Goal: Transaction & Acquisition: Subscribe to service/newsletter

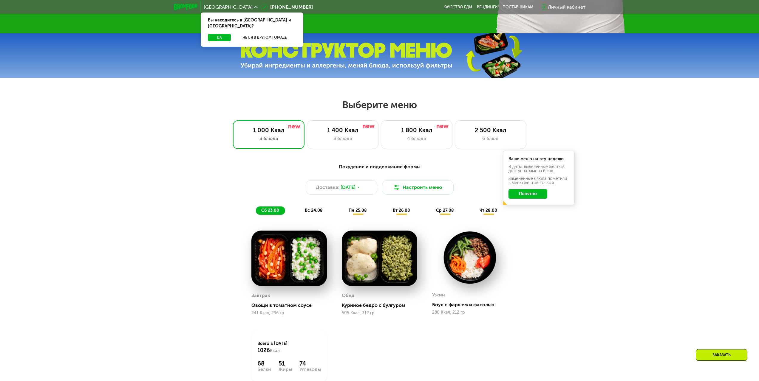
scroll to position [328, 0]
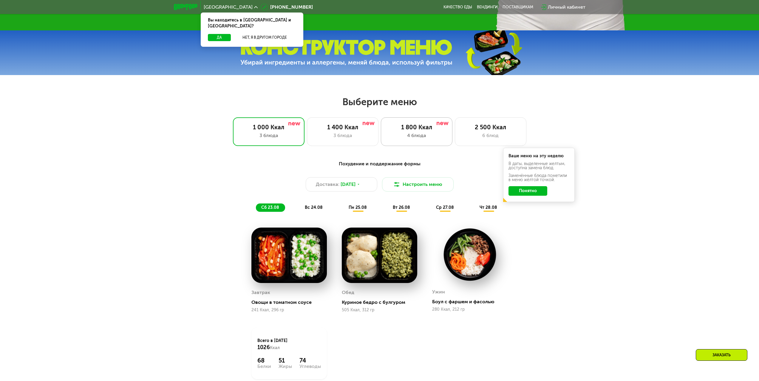
click at [418, 135] on div "4 блюда" at bounding box center [416, 135] width 59 height 7
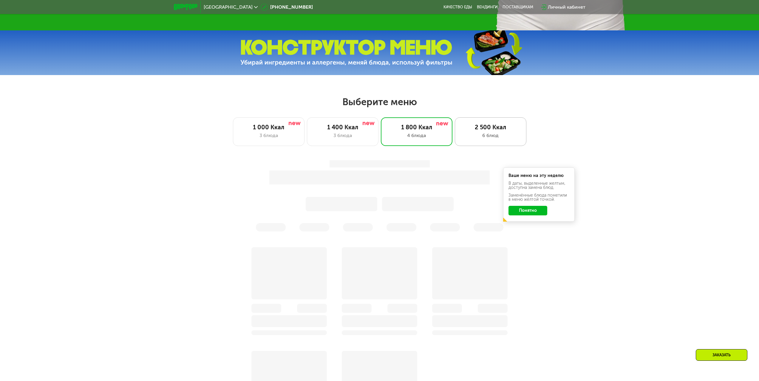
click at [480, 131] on div "2 500 Ккал" at bounding box center [490, 127] width 59 height 7
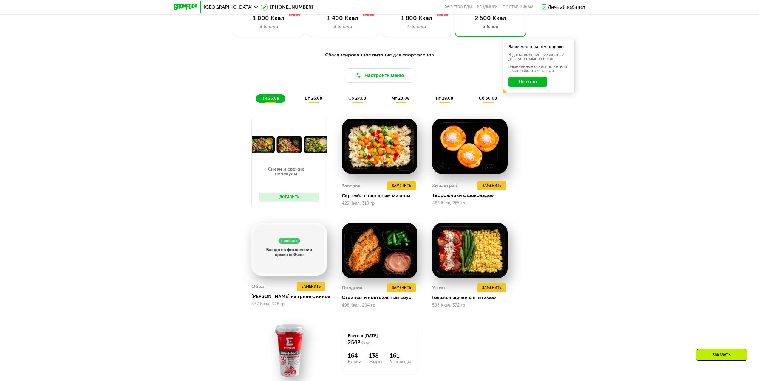
scroll to position [507, 0]
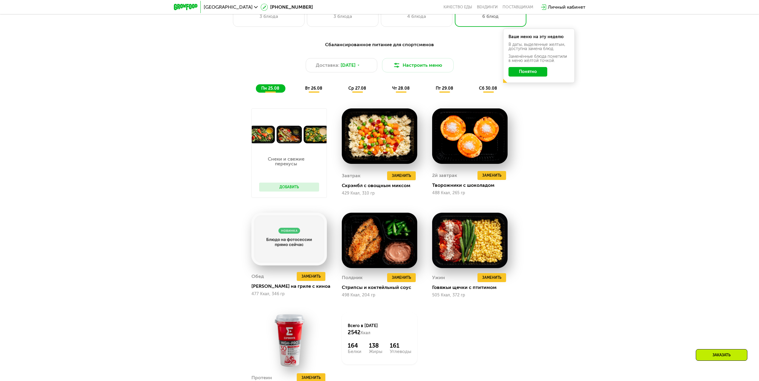
click at [458, 84] on div "Сбалансированное питание для спортсменов Доставка: 24 авг, вс Настроить меню пн…" at bounding box center [379, 67] width 353 height 52
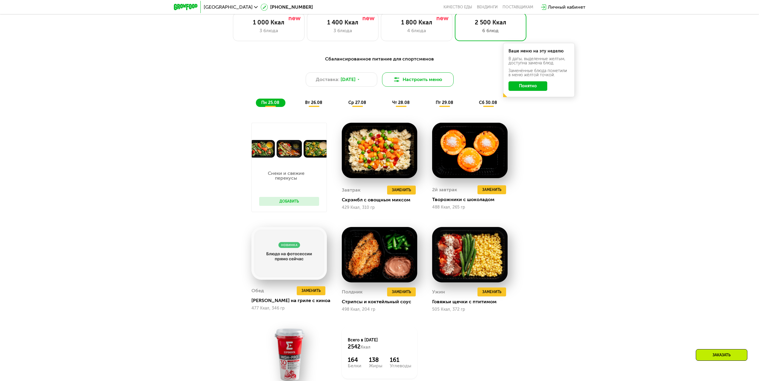
scroll to position [358, 0]
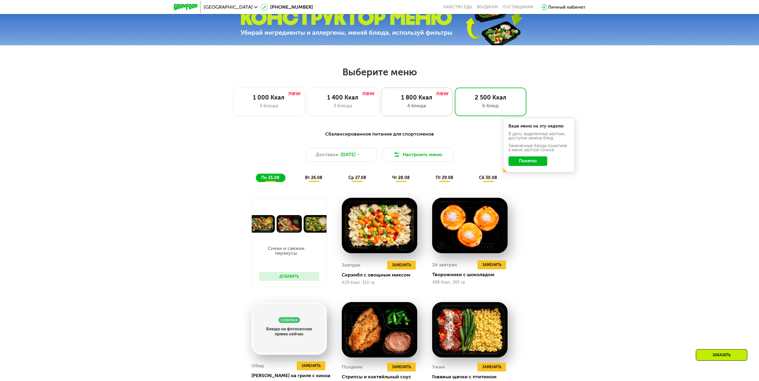
click at [455, 92] on div "1 800 Ккал 4 блюда" at bounding box center [491, 102] width 72 height 29
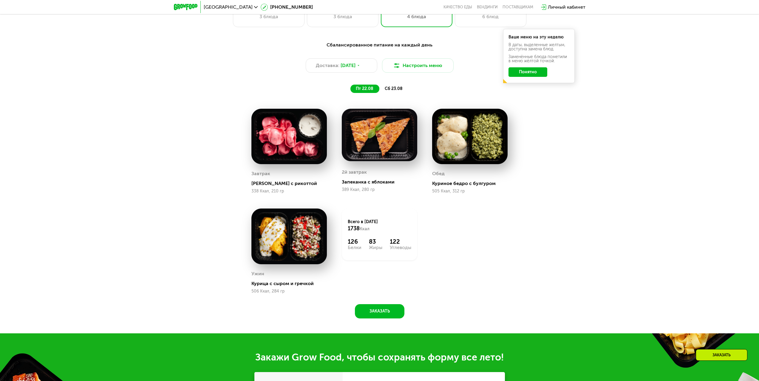
scroll to position [447, 0]
click at [394, 91] on span "сб 23.08" at bounding box center [394, 88] width 18 height 5
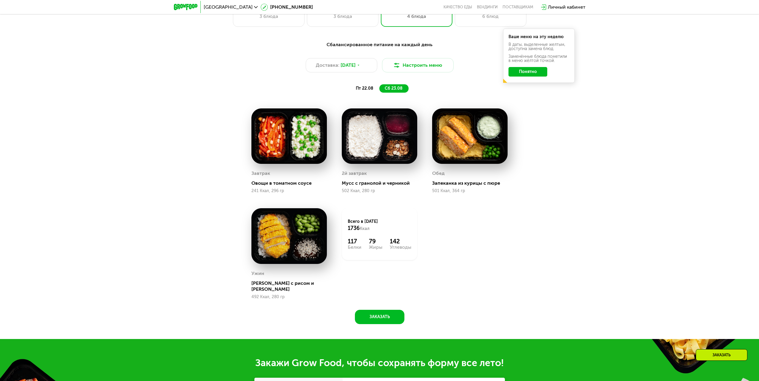
click at [359, 89] on span "пт 22.08" at bounding box center [365, 88] width 18 height 5
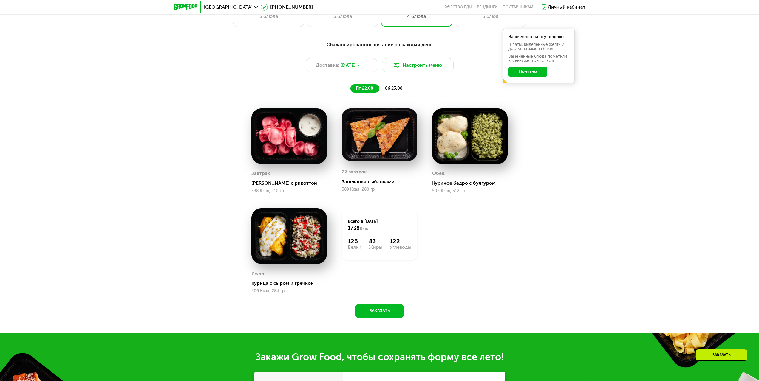
click at [394, 89] on span "сб 23.08" at bounding box center [394, 88] width 18 height 5
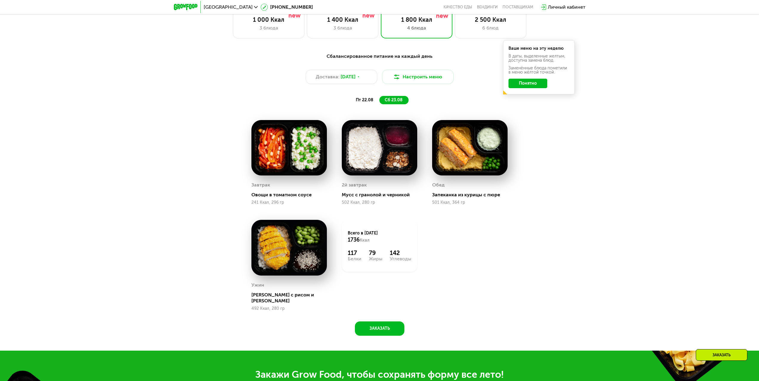
scroll to position [328, 0]
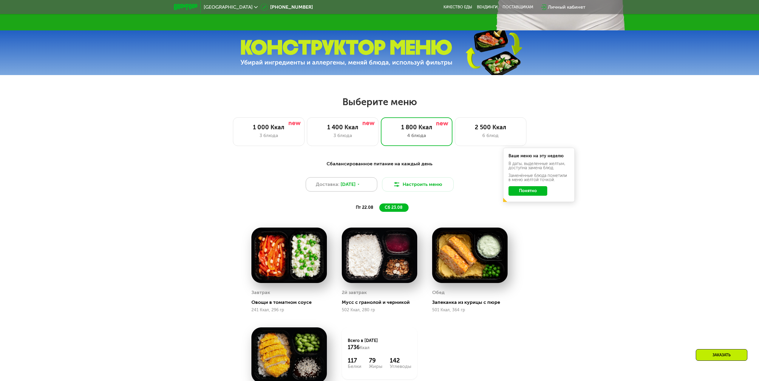
click at [352, 188] on span "[DATE]" at bounding box center [348, 184] width 15 height 7
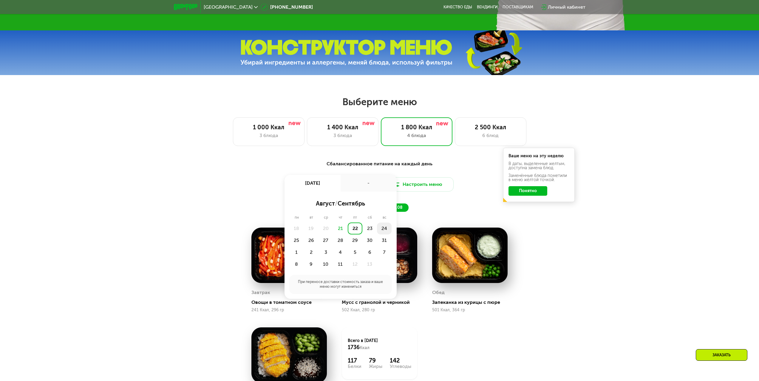
click at [304, 235] on div "24" at bounding box center [296, 241] width 15 height 12
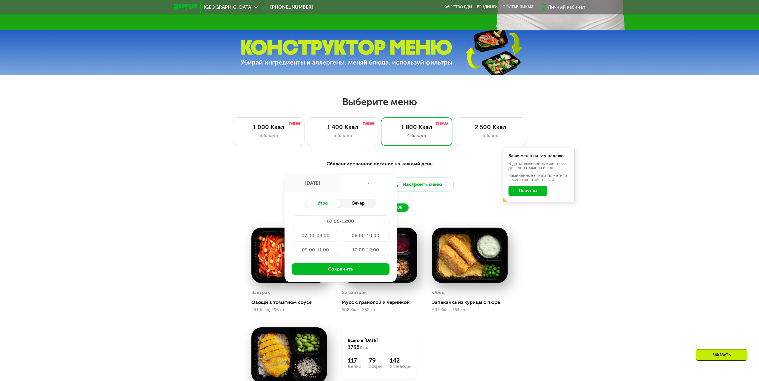
click at [351, 206] on div "Вечер" at bounding box center [359, 204] width 36 height 8
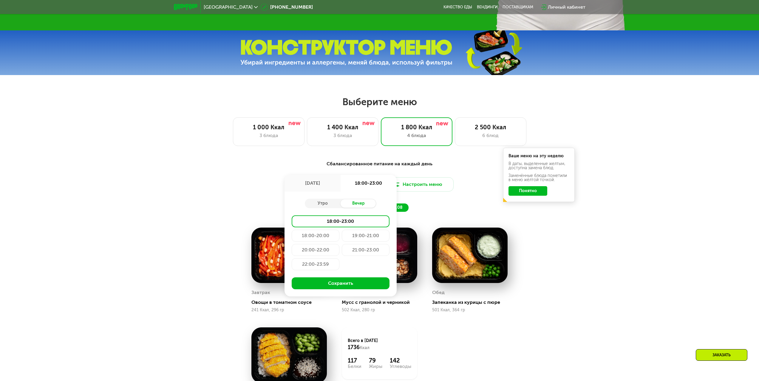
click at [457, 204] on div "Сбалансированное питание на каждый день Доставка: 24 авг, вс 24 авг, вс 18:00-2…" at bounding box center [379, 186] width 353 height 52
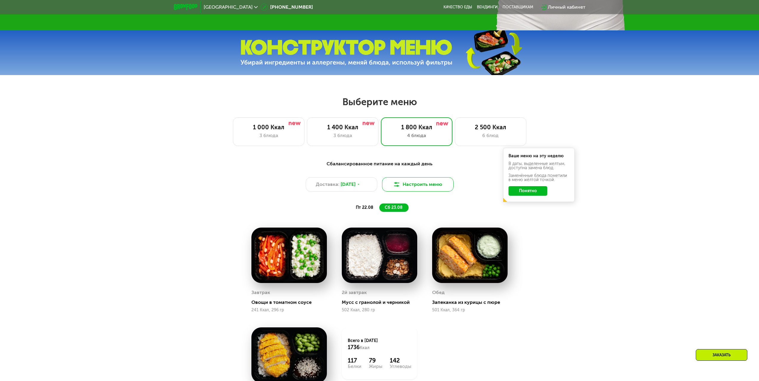
click at [400, 187] on img at bounding box center [396, 184] width 7 height 7
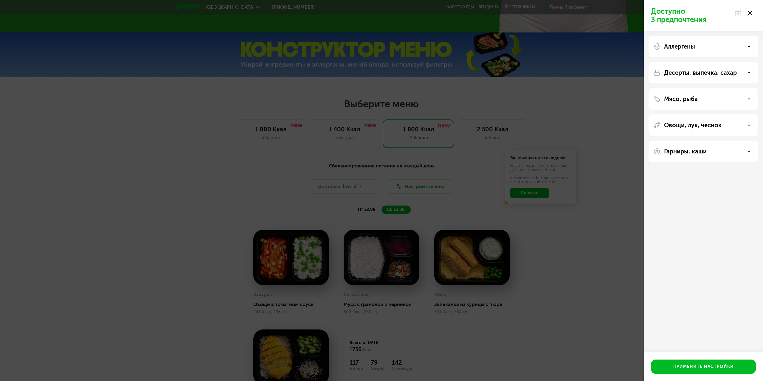
click at [478, 191] on div "Доступно 3 предпочтения Аллергены Десерты, выпечка, сахар Мясо, рыба Овощи, лук…" at bounding box center [381, 190] width 763 height 381
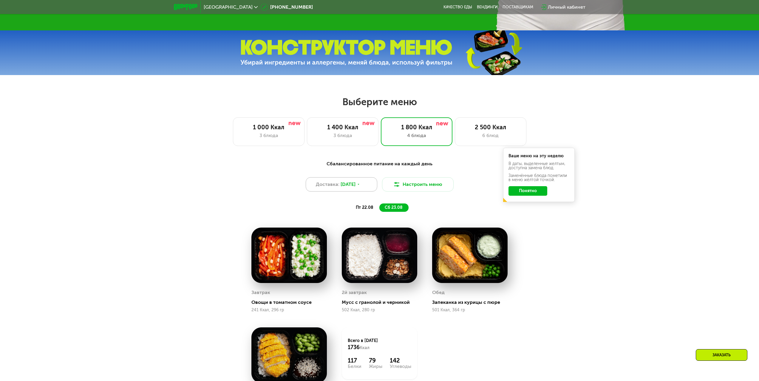
click at [355, 188] on span "[DATE]" at bounding box center [348, 184] width 15 height 7
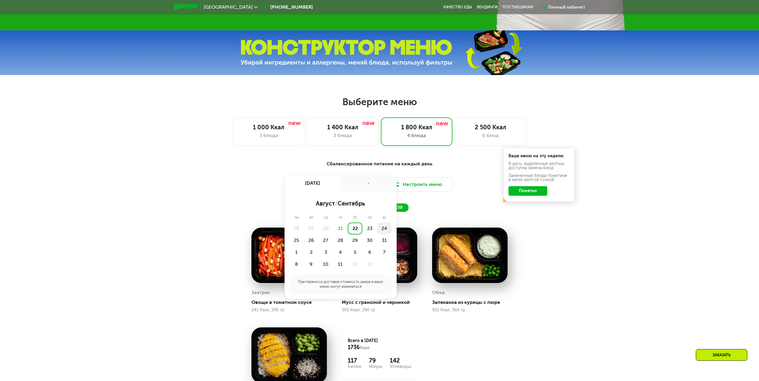
click at [304, 235] on div "24" at bounding box center [296, 241] width 15 height 12
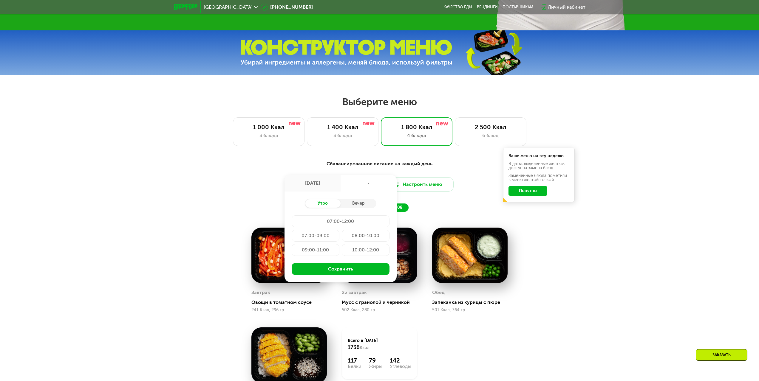
click at [342, 237] on div "07:00-09:00" at bounding box center [366, 236] width 48 height 12
click at [459, 202] on div "Сбалансированное питание на каждый день Доставка: 24 авг, вс 24 авг, вс 07:00-0…" at bounding box center [379, 186] width 353 height 52
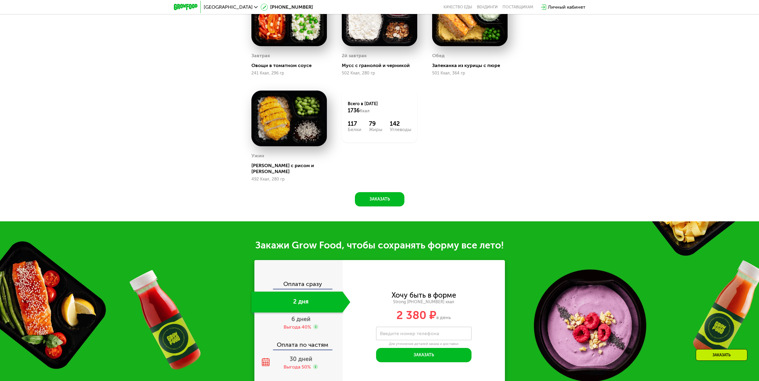
scroll to position [716, 0]
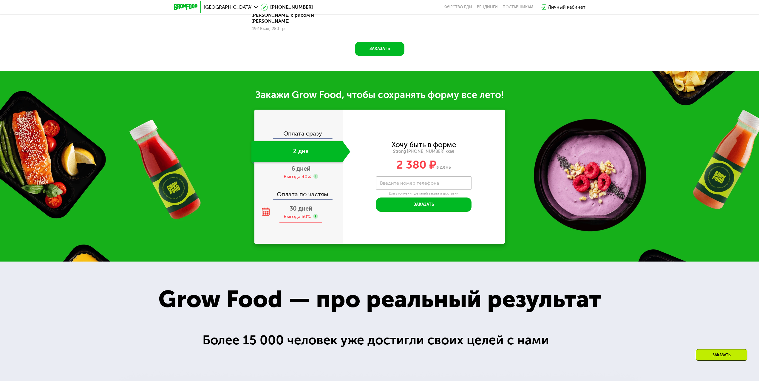
click at [300, 205] on span "30 дней" at bounding box center [301, 208] width 23 height 7
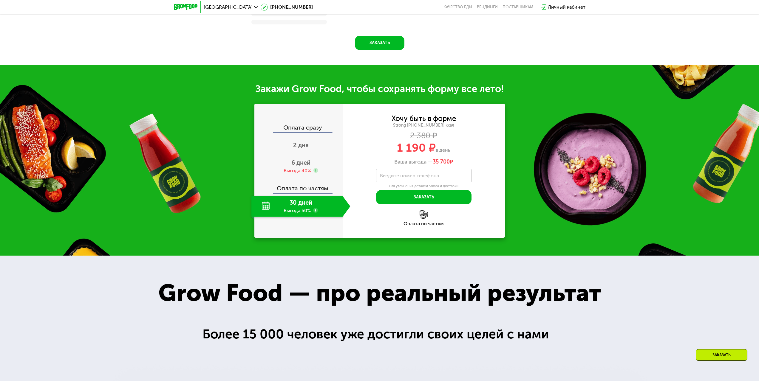
scroll to position [787, 0]
click at [303, 166] on span "6 дней" at bounding box center [300, 162] width 19 height 7
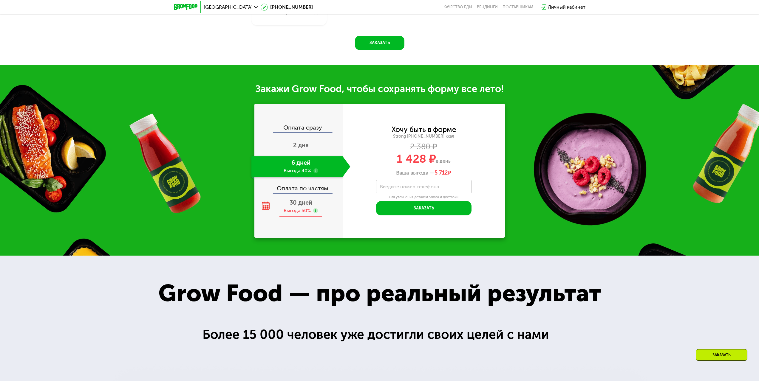
click at [300, 214] on div "Выгода 50%" at bounding box center [297, 211] width 27 height 7
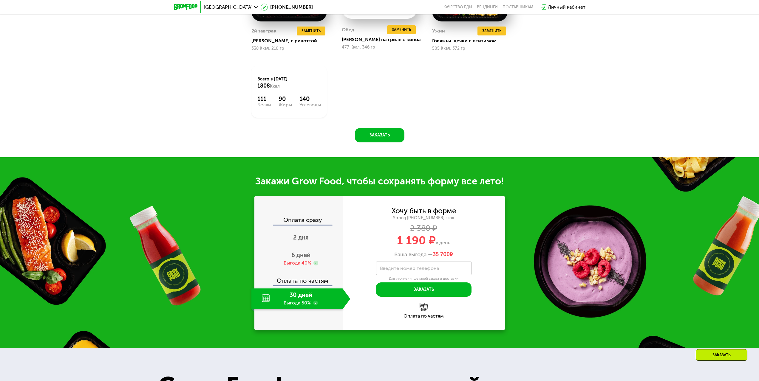
scroll to position [667, 0]
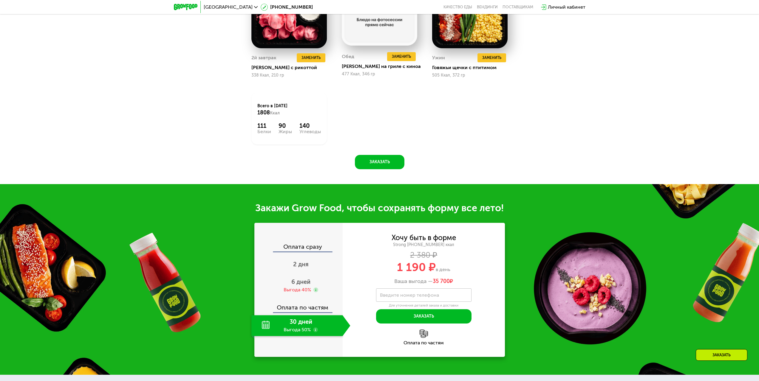
click at [315, 333] on use at bounding box center [315, 330] width 5 height 5
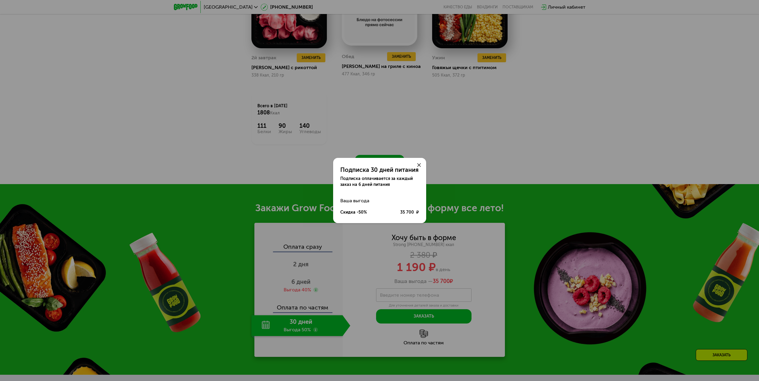
click at [395, 245] on div "Подписка 30 дней питания Подписка оплачивается за каждый заказ на 6 дней питани…" at bounding box center [379, 190] width 759 height 381
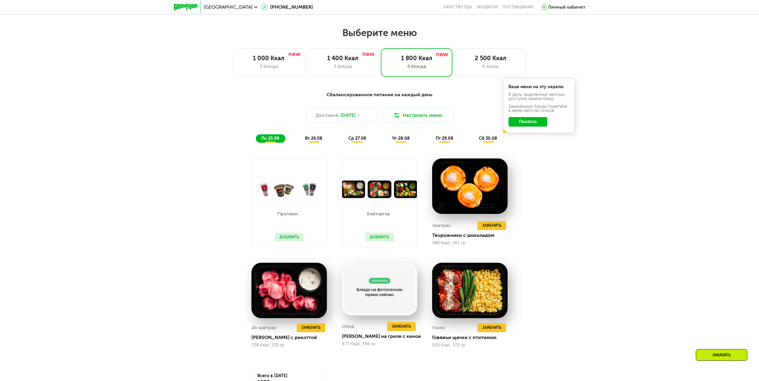
scroll to position [399, 0]
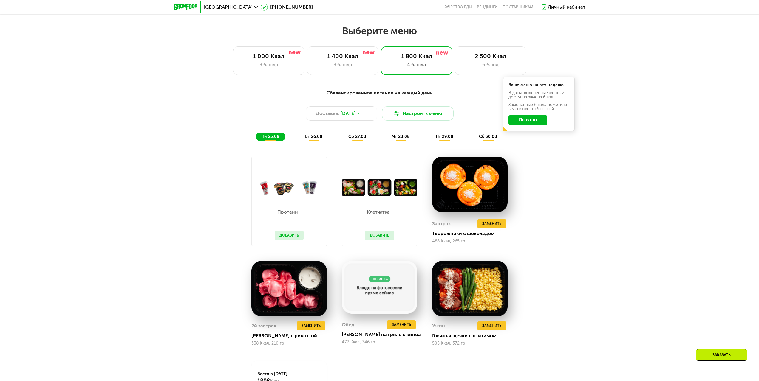
click at [532, 119] on button "Понятно" at bounding box center [527, 120] width 39 height 10
click at [336, 115] on span "Доставка:" at bounding box center [328, 113] width 24 height 7
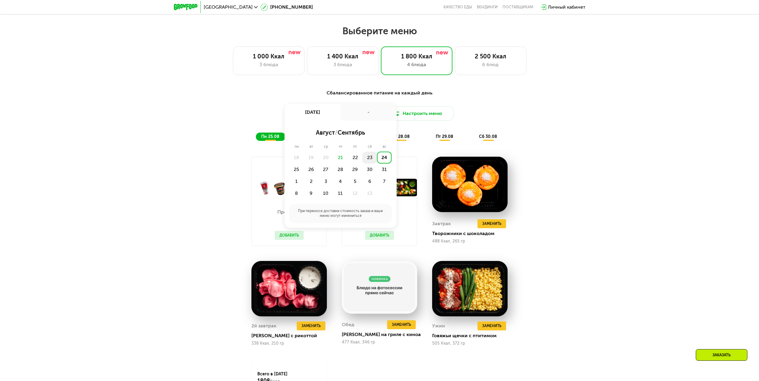
click at [377, 160] on div "23" at bounding box center [384, 158] width 15 height 12
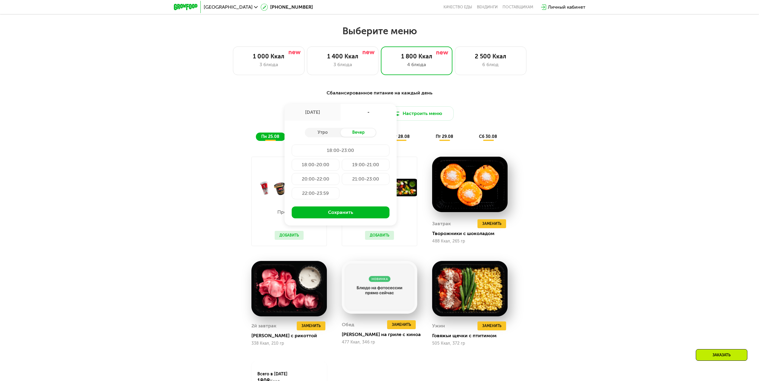
click at [553, 154] on div "Сбалансированное питание на каждый день Доставка: 23 авг, сб 23 авг, сб - Утро …" at bounding box center [379, 262] width 367 height 352
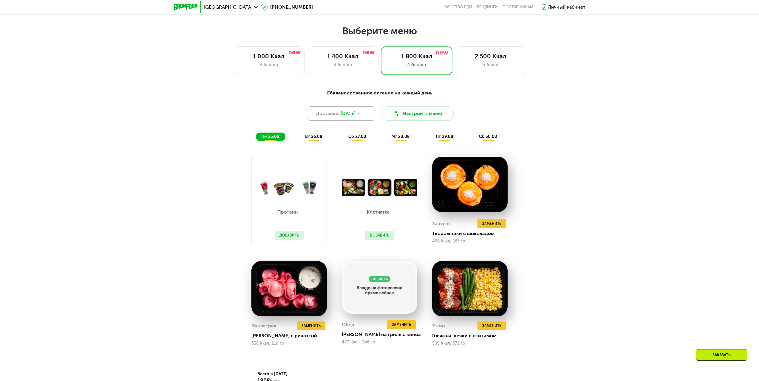
click at [345, 117] on span "24 авг, вс" at bounding box center [348, 113] width 15 height 7
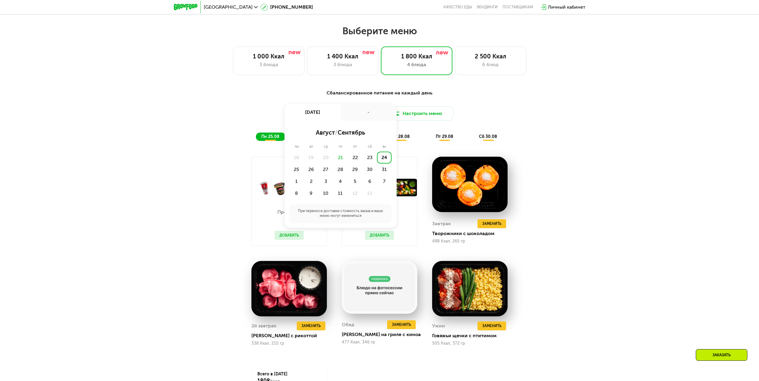
click at [383, 162] on div "24" at bounding box center [384, 158] width 15 height 12
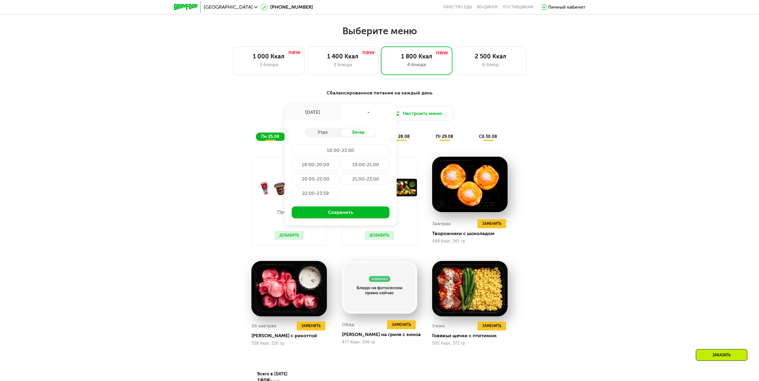
click at [342, 168] on div "18:00-20:00" at bounding box center [366, 165] width 48 height 12
click at [352, 217] on button "Сохранить" at bounding box center [341, 213] width 98 height 12
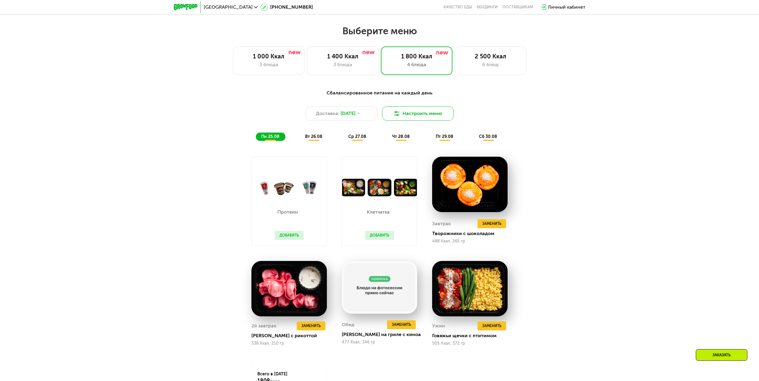
click at [439, 115] on button "Настроить меню" at bounding box center [418, 113] width 72 height 14
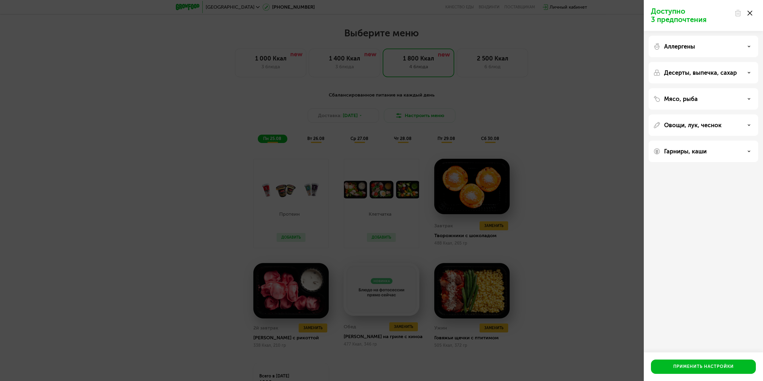
click at [504, 112] on div "Доступно 3 предпочтения Аллергены Десерты, выпечка, сахар Мясо, рыба Овощи, лук…" at bounding box center [381, 190] width 763 height 381
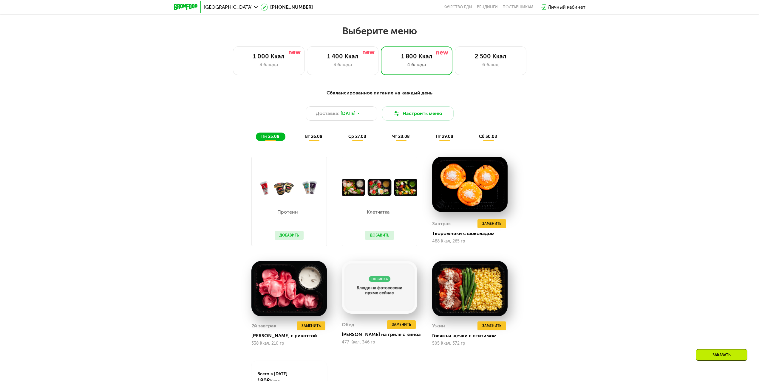
click at [276, 139] on span "пн 25.08" at bounding box center [270, 136] width 18 height 5
click at [319, 139] on span "вт 26.08" at bounding box center [313, 136] width 17 height 5
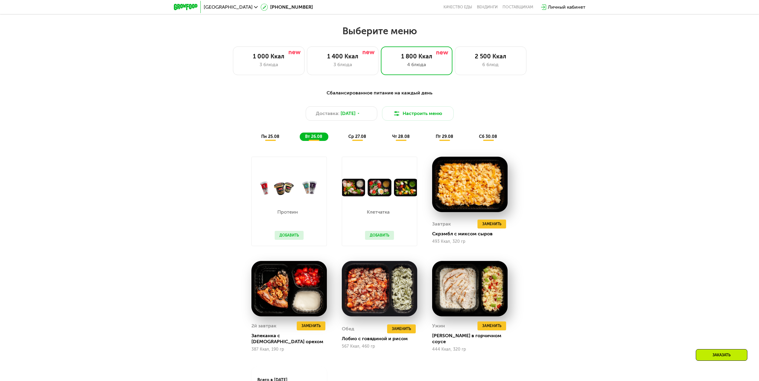
click at [300, 140] on div "пн 25.08" at bounding box center [314, 137] width 29 height 8
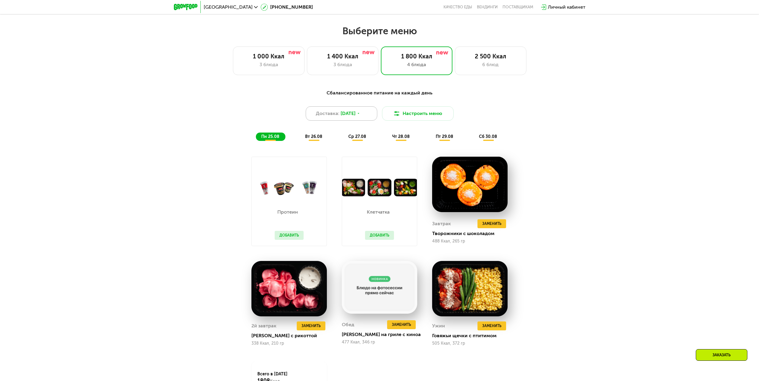
click at [355, 117] on span "24 авг, вс" at bounding box center [348, 113] width 15 height 7
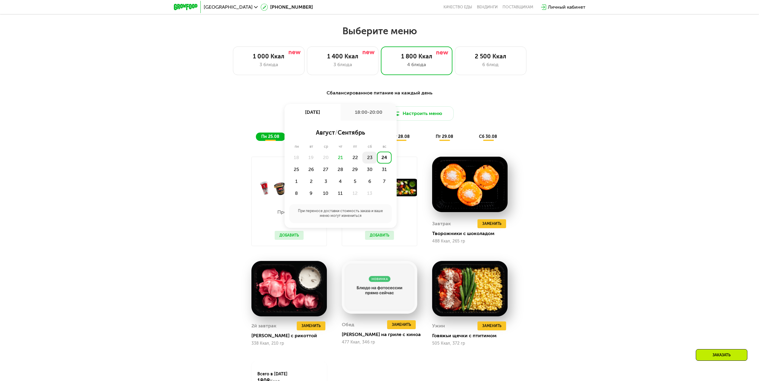
click at [377, 159] on div "23" at bounding box center [384, 158] width 15 height 12
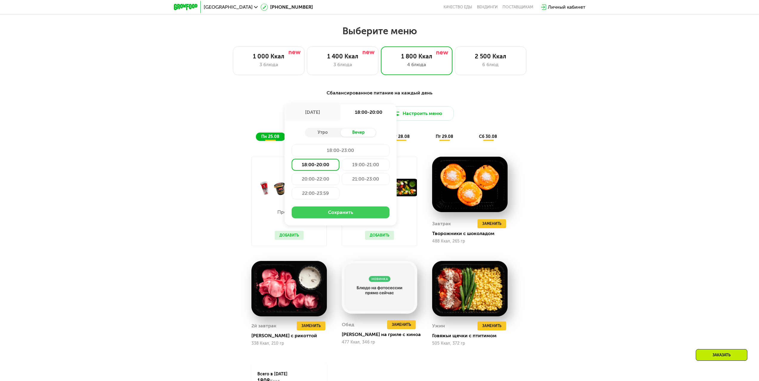
click at [333, 219] on button "Сохранить" at bounding box center [341, 213] width 98 height 12
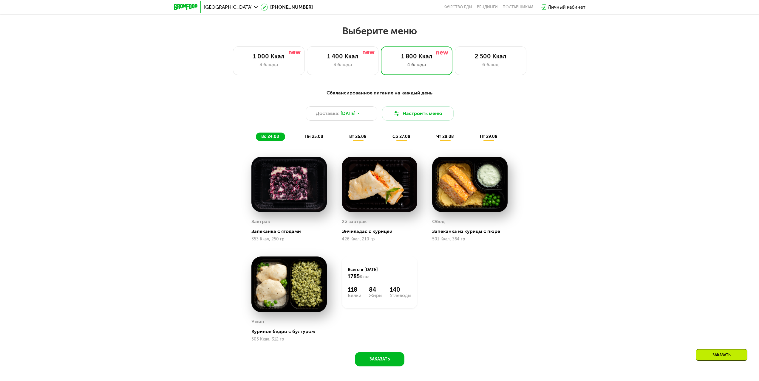
click at [273, 137] on span "вс 24.08" at bounding box center [270, 136] width 18 height 5
click at [355, 117] on span "23 авг, сб" at bounding box center [348, 113] width 15 height 7
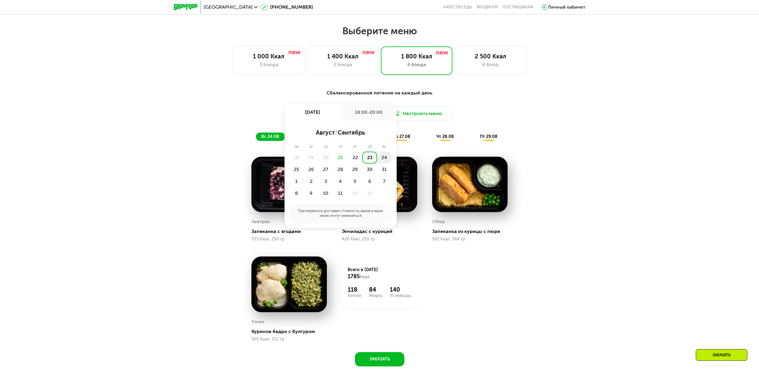
click at [304, 164] on div "24" at bounding box center [296, 170] width 15 height 12
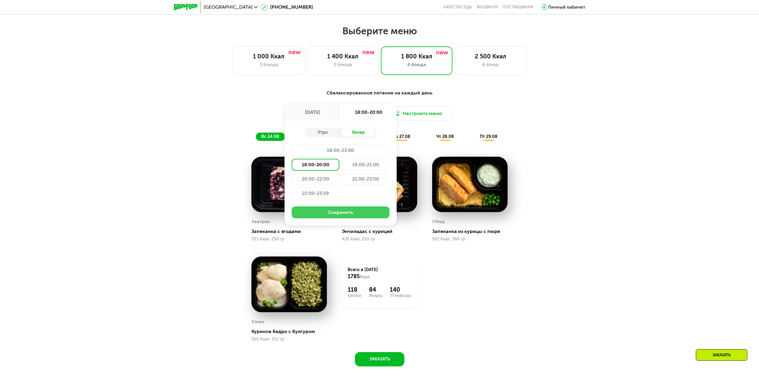
click at [334, 211] on button "Сохранить" at bounding box center [341, 213] width 98 height 12
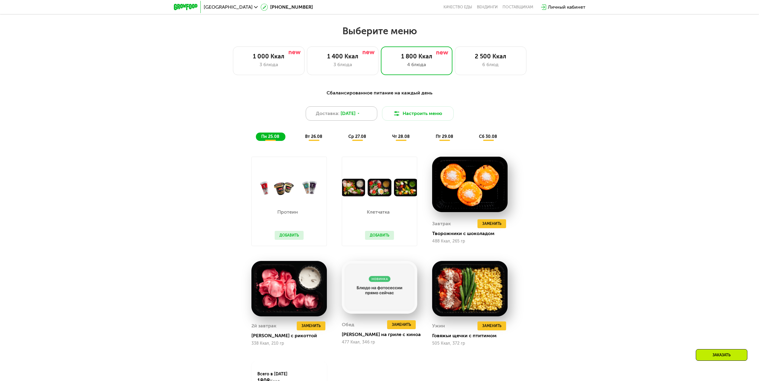
click at [355, 116] on span "24 авг, вс" at bounding box center [348, 113] width 15 height 7
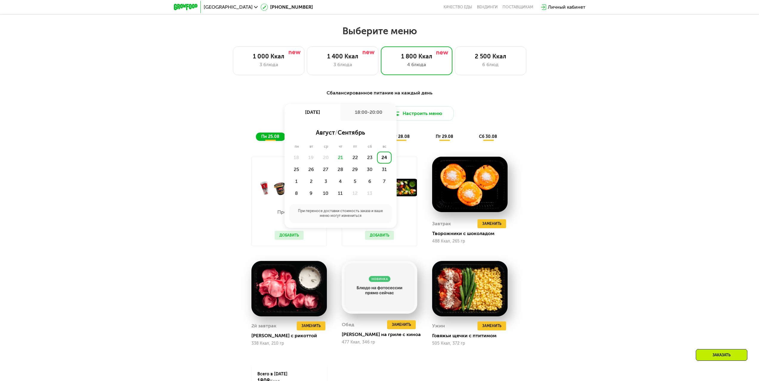
click at [598, 130] on div "Сбалансированное питание на каждый день Доставка: 24 авг, вс 24 авг, вс 18:00-2…" at bounding box center [379, 267] width 759 height 372
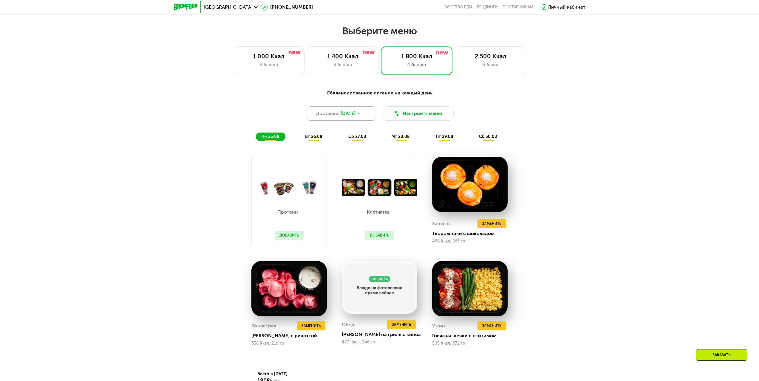
click at [355, 116] on span "24 авг, вс" at bounding box center [348, 113] width 15 height 7
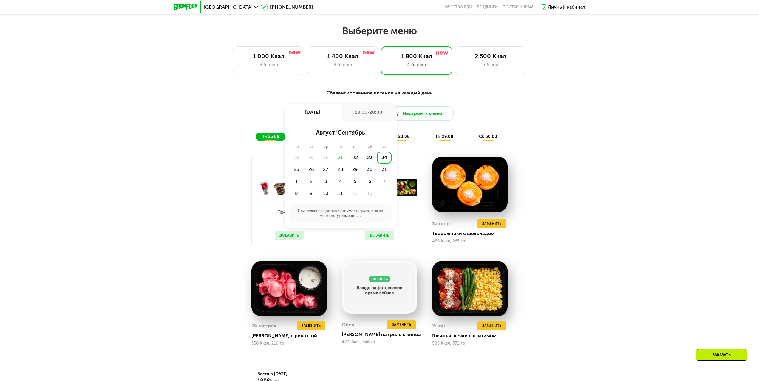
click at [385, 162] on div "24" at bounding box center [384, 158] width 15 height 12
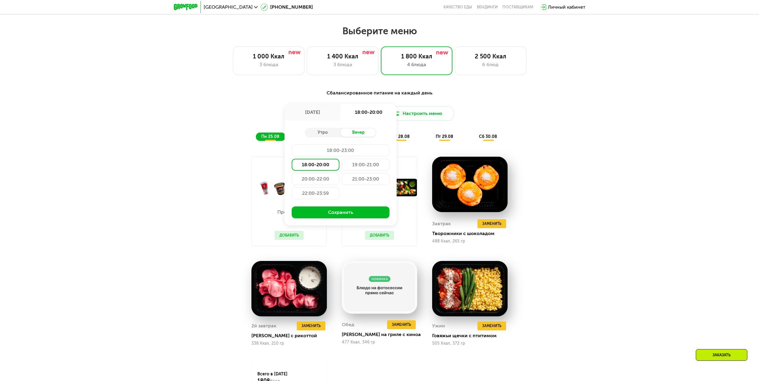
click at [327, 165] on div "18:00-20:00" at bounding box center [316, 165] width 48 height 12
click at [324, 218] on button "Сохранить" at bounding box center [341, 213] width 98 height 12
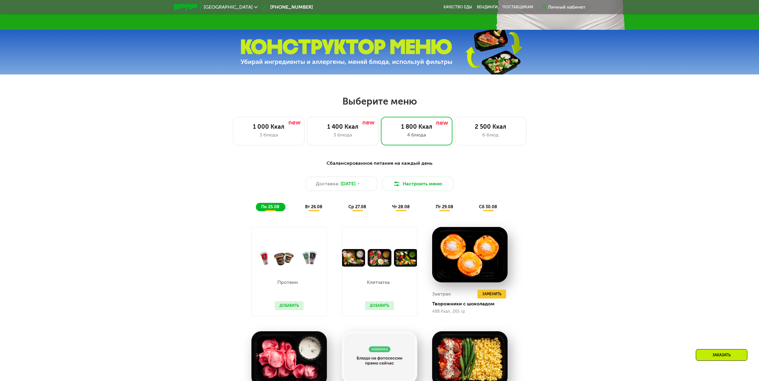
scroll to position [489, 0]
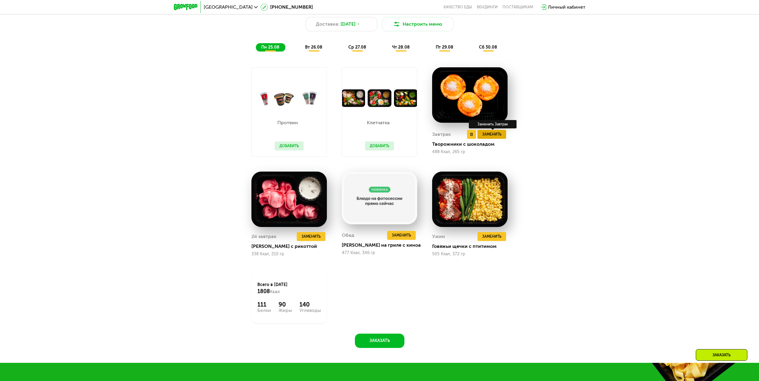
click at [504, 137] on button "Заменить" at bounding box center [491, 134] width 29 height 9
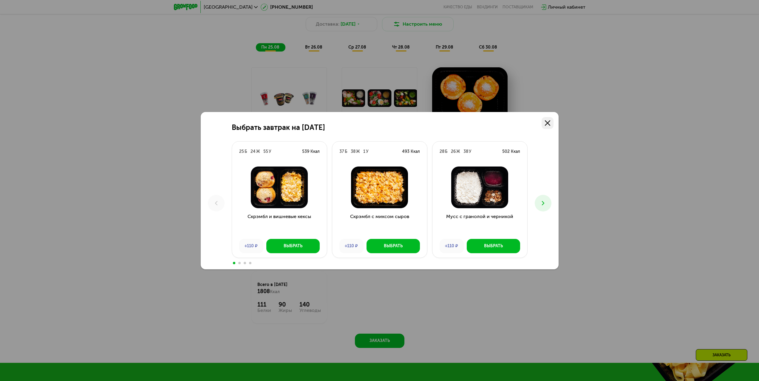
click at [549, 126] on link at bounding box center [548, 123] width 12 height 12
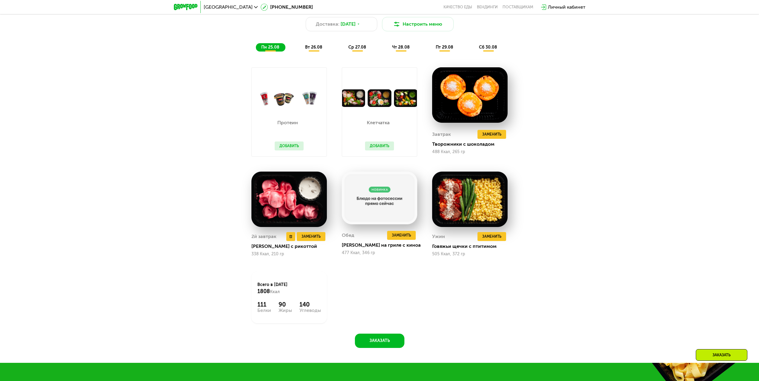
click at [272, 208] on img at bounding box center [288, 200] width 75 height 56
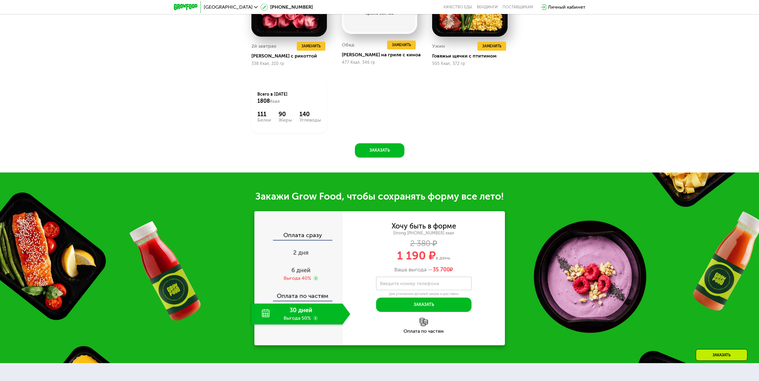
scroll to position [697, 0]
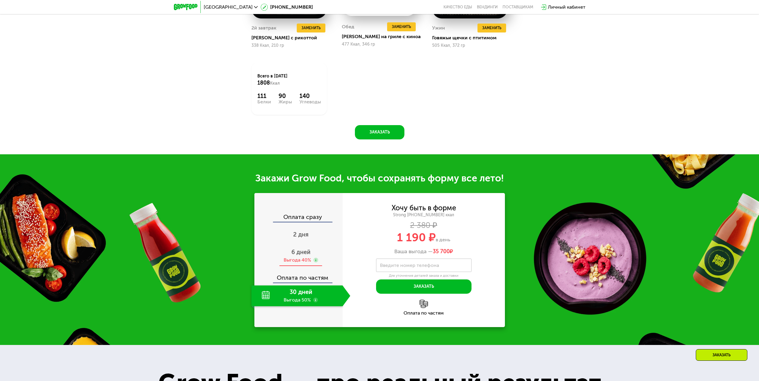
click at [301, 256] on span "6 дней" at bounding box center [300, 252] width 19 height 7
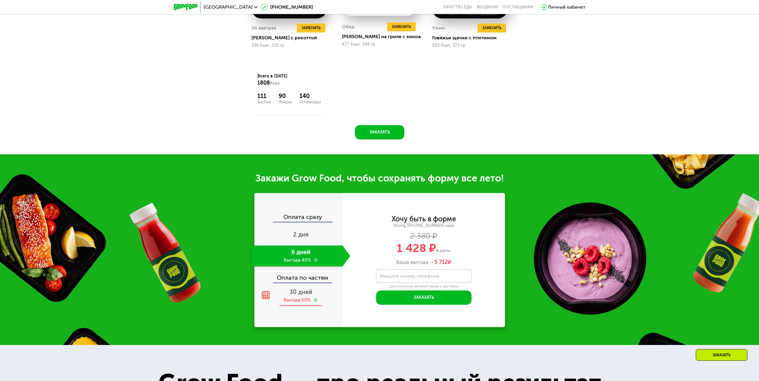
click at [297, 290] on div "30 дней Выгода 50%" at bounding box center [300, 296] width 99 height 21
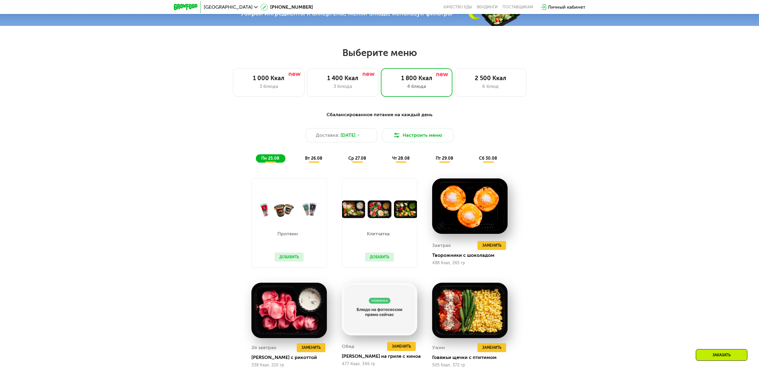
scroll to position [369, 0]
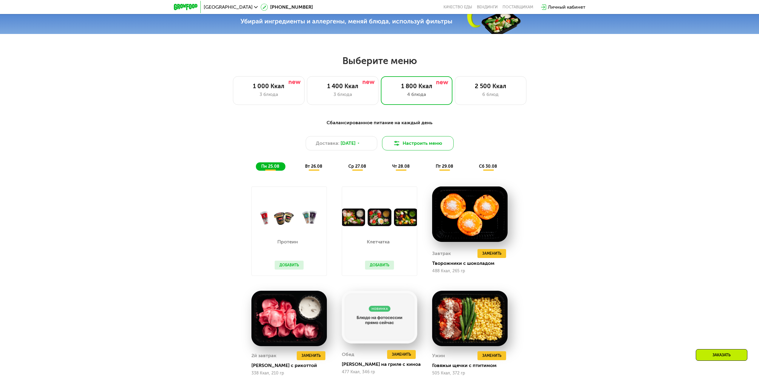
click at [426, 146] on button "Настроить меню" at bounding box center [418, 143] width 72 height 14
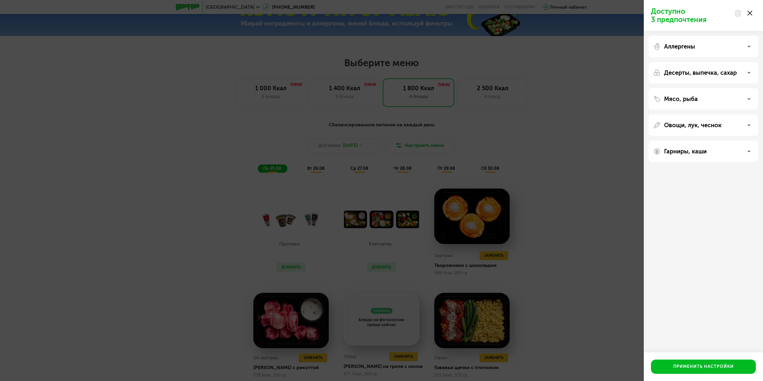
click at [731, 99] on div "Мясо, рыба" at bounding box center [704, 98] width 100 height 7
drag, startPoint x: 723, startPoint y: 100, endPoint x: 723, endPoint y: 93, distance: 6.9
click at [723, 99] on div "Мясо, рыба" at bounding box center [704, 98] width 100 height 7
click at [723, 88] on div "Десерты, выпечка, сахар" at bounding box center [704, 98] width 110 height 21
click at [724, 73] on p "Десерты, выпечка, сахар" at bounding box center [700, 72] width 73 height 7
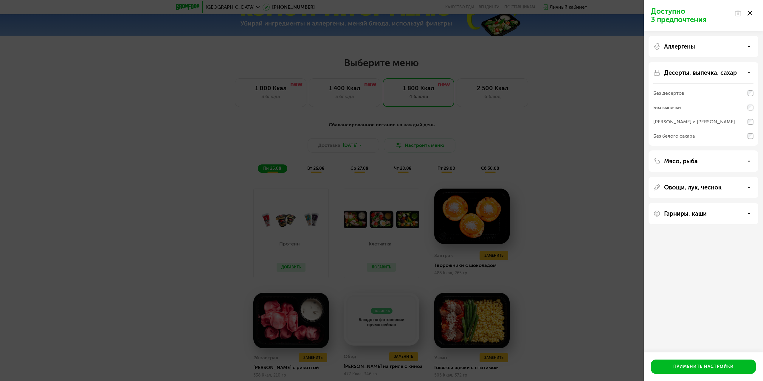
click at [735, 71] on p "Десерты, выпечка, сахар" at bounding box center [700, 72] width 73 height 7
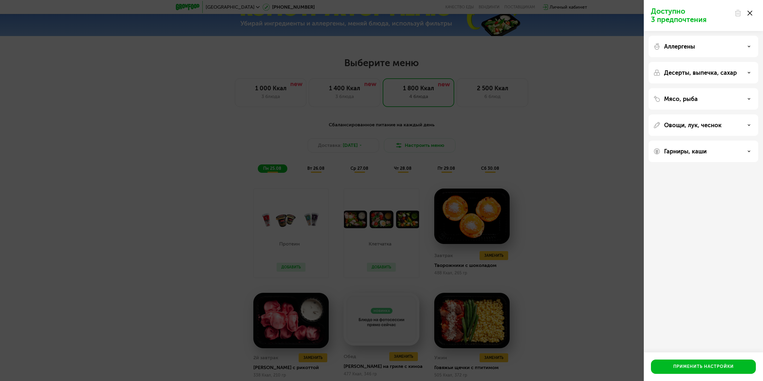
click at [725, 46] on div "Аллергены" at bounding box center [704, 46] width 100 height 7
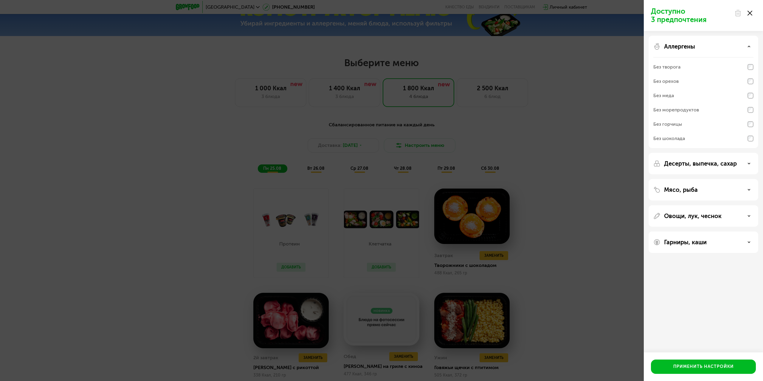
click at [725, 47] on div "Аллергены" at bounding box center [704, 46] width 100 height 7
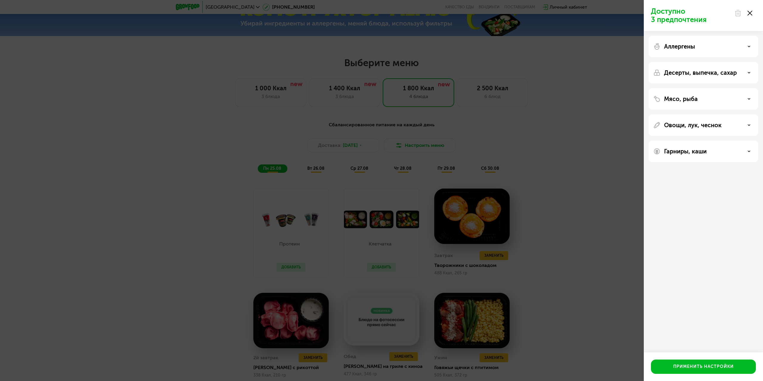
click at [707, 152] on p "Гарниры, каши" at bounding box center [685, 151] width 43 height 7
click at [607, 154] on div "Доступно 3 предпочтения Аллергены Десерты, выпечка, сахар Мясо, рыба Овощи, лук…" at bounding box center [381, 190] width 763 height 381
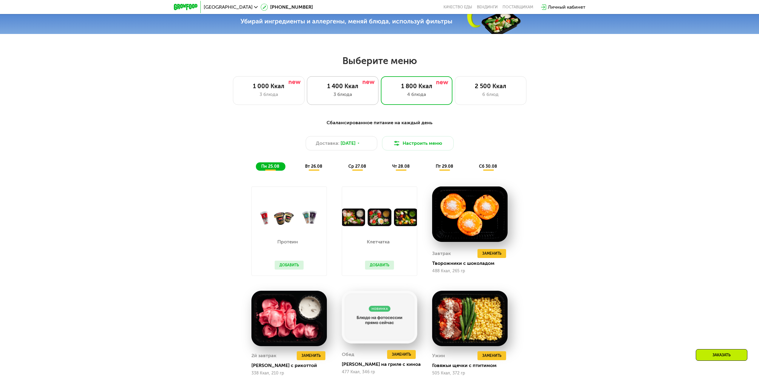
click at [381, 101] on div "1 400 Ккал 3 блюда" at bounding box center [417, 90] width 72 height 29
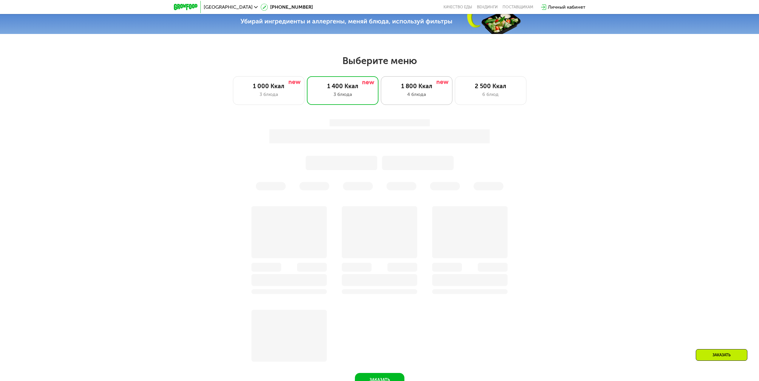
click at [425, 96] on div "4 блюда" at bounding box center [416, 94] width 59 height 7
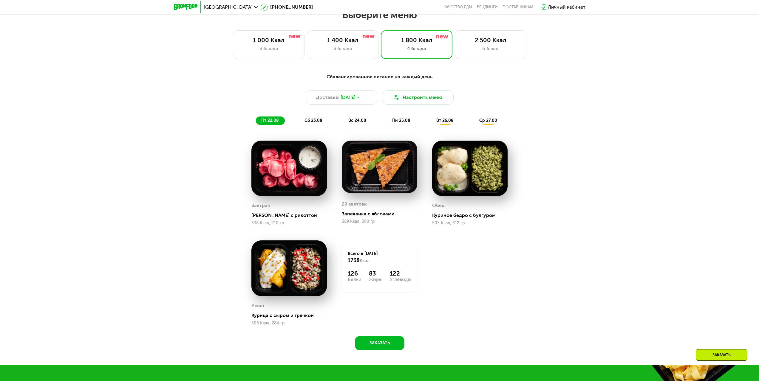
scroll to position [459, 0]
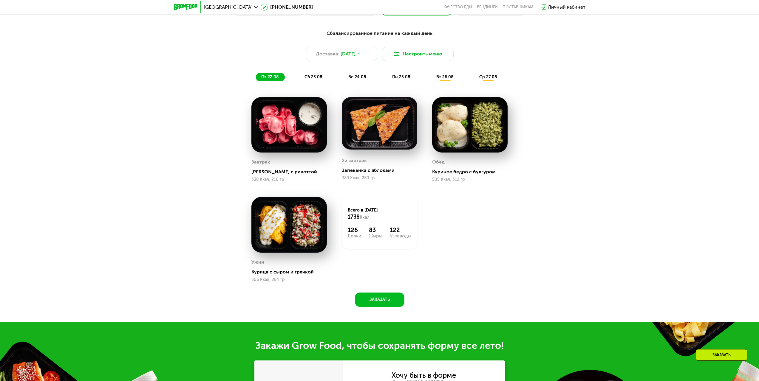
click at [314, 77] on span "сб 23.08" at bounding box center [313, 77] width 18 height 5
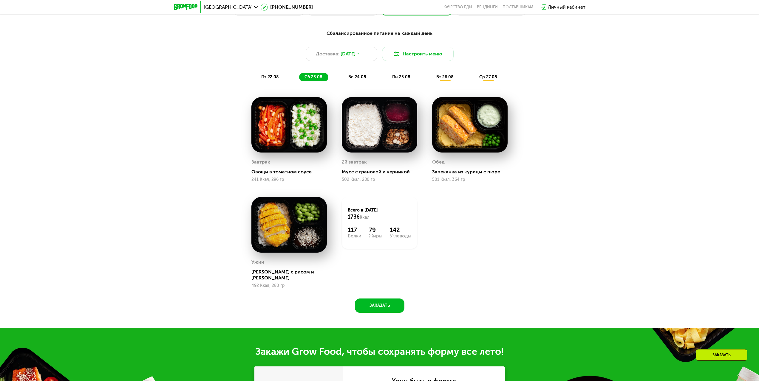
click at [358, 78] on span "вс 24.08" at bounding box center [357, 77] width 18 height 5
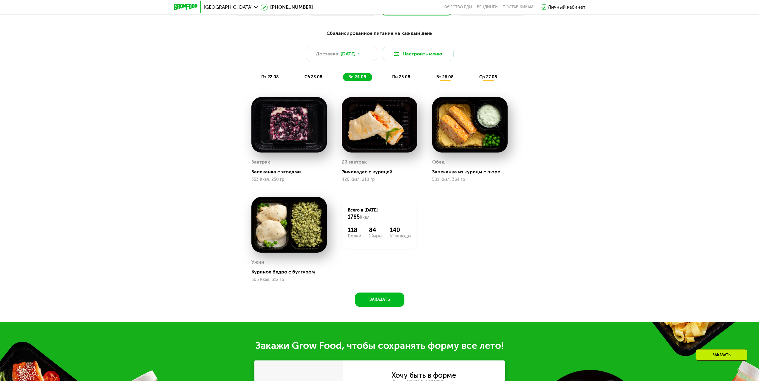
click at [403, 79] on span "пн 25.08" at bounding box center [401, 77] width 18 height 5
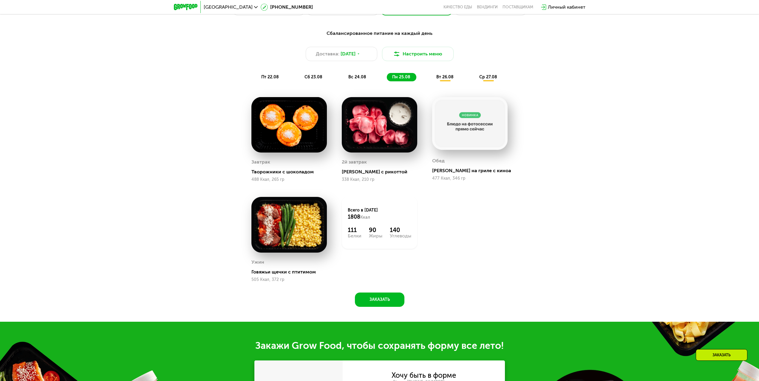
click at [447, 79] on span "вт 26.08" at bounding box center [444, 77] width 17 height 5
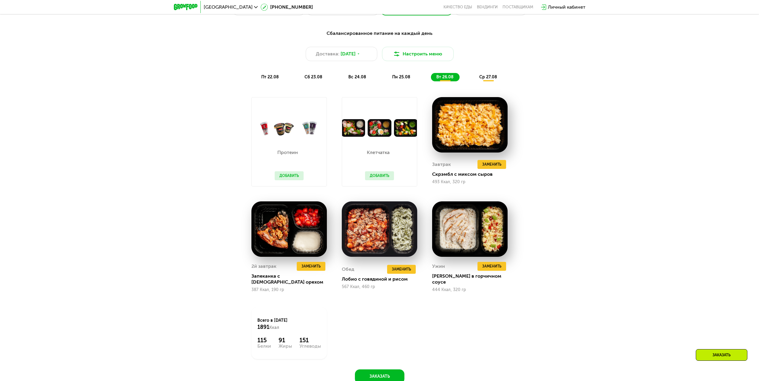
click at [292, 177] on button "Добавить" at bounding box center [289, 175] width 29 height 9
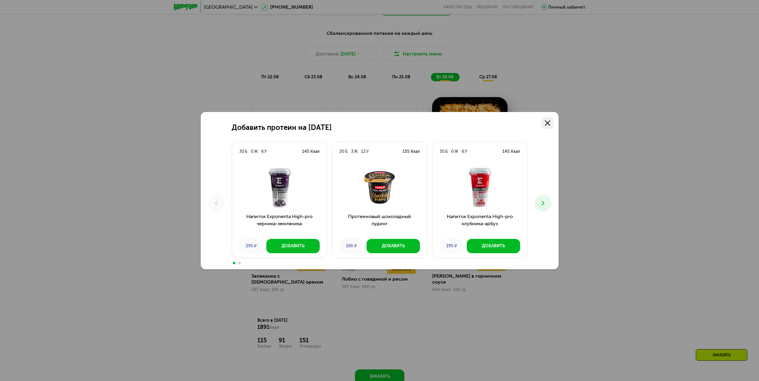
click at [547, 121] on icon at bounding box center [547, 122] width 5 height 5
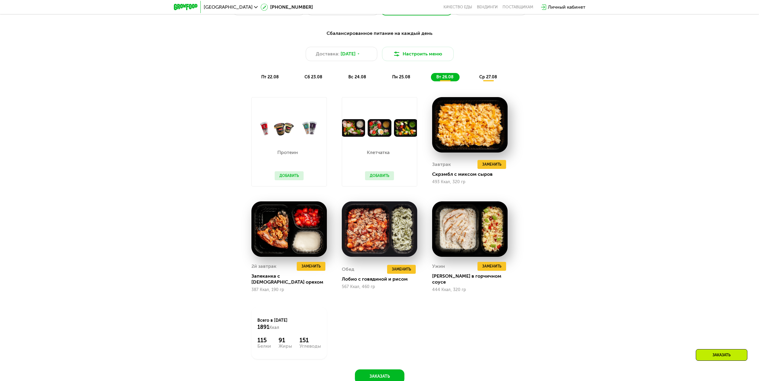
click at [486, 79] on span "ср 27.08" at bounding box center [488, 77] width 18 height 5
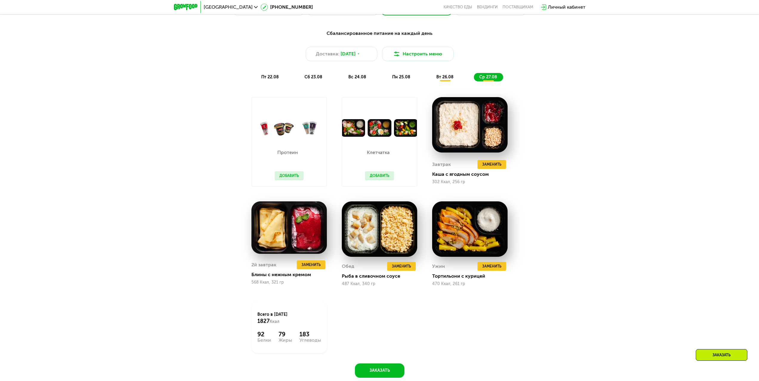
click at [441, 80] on span "вт 26.08" at bounding box center [444, 77] width 17 height 5
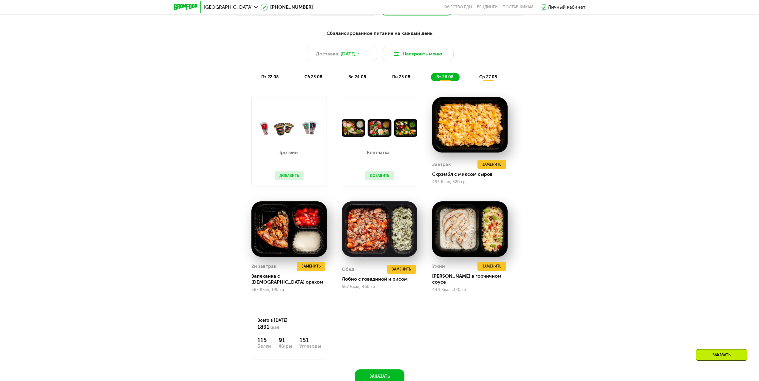
click at [490, 76] on div "ср 27.08" at bounding box center [488, 77] width 29 height 8
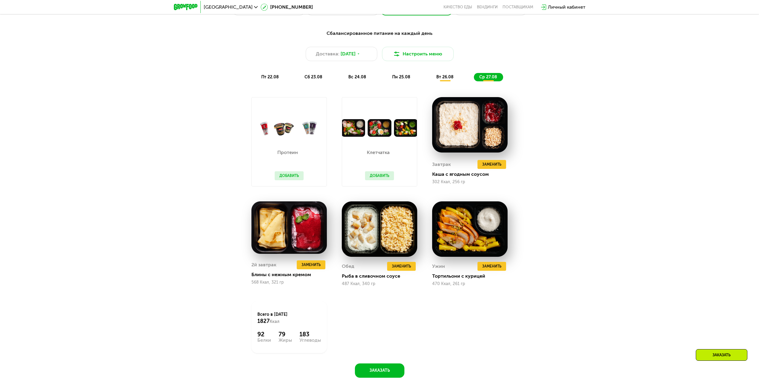
click at [474, 75] on div "вт 26.08" at bounding box center [488, 77] width 29 height 8
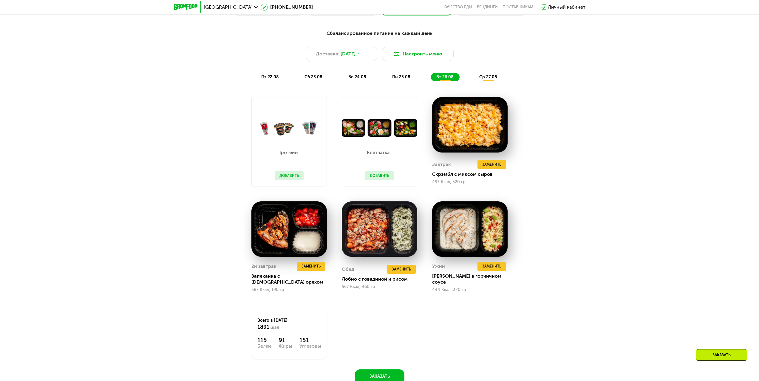
click at [489, 75] on div "ср 27.08" at bounding box center [488, 77] width 29 height 8
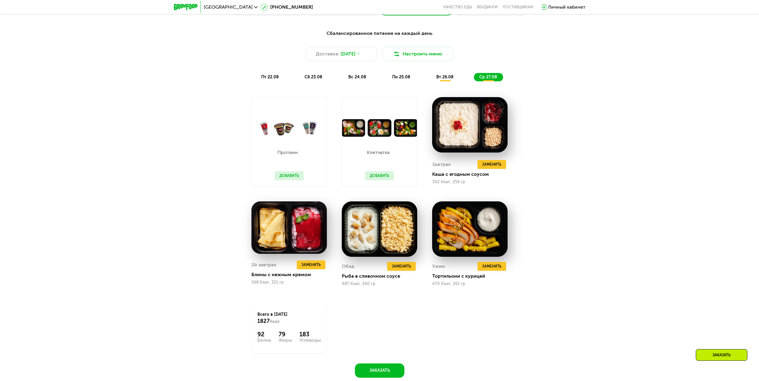
click at [474, 75] on div "вт 26.08" at bounding box center [488, 77] width 29 height 8
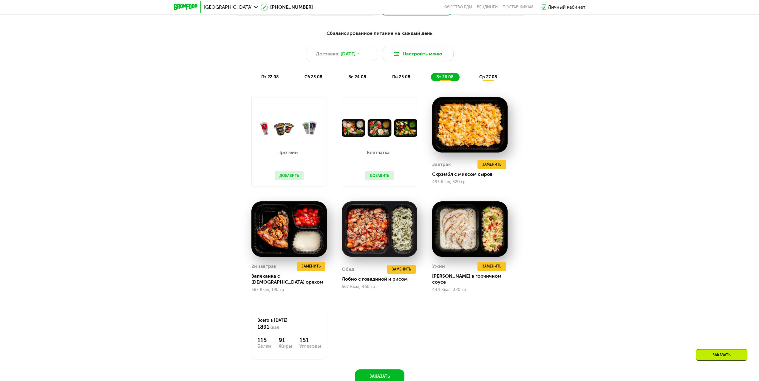
click at [485, 80] on span "ср 27.08" at bounding box center [488, 77] width 18 height 5
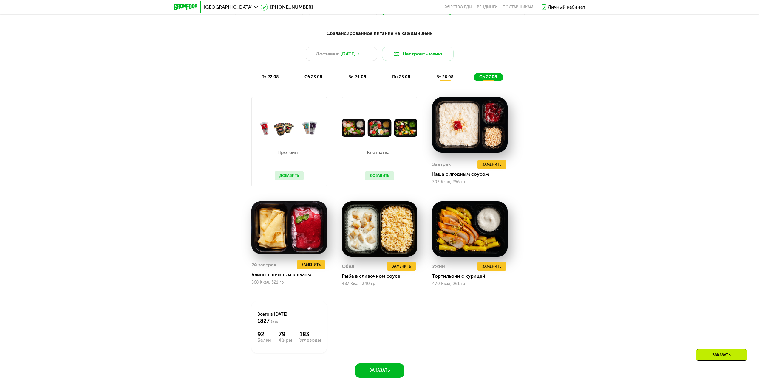
click at [474, 81] on div "вт 26.08" at bounding box center [488, 77] width 29 height 8
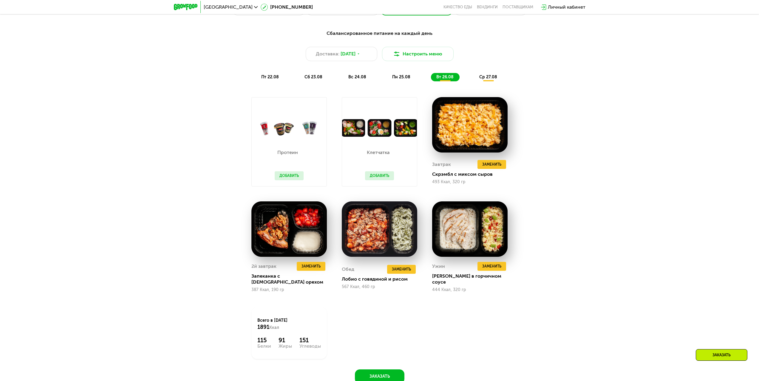
click at [487, 80] on span "ср 27.08" at bounding box center [488, 77] width 18 height 5
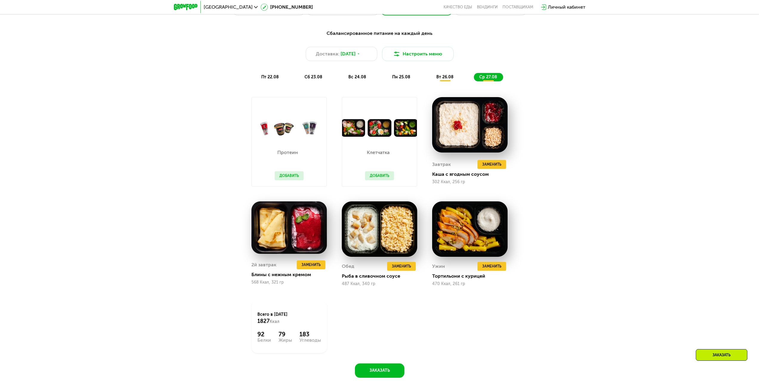
click at [474, 81] on div "вт 26.08" at bounding box center [488, 77] width 29 height 8
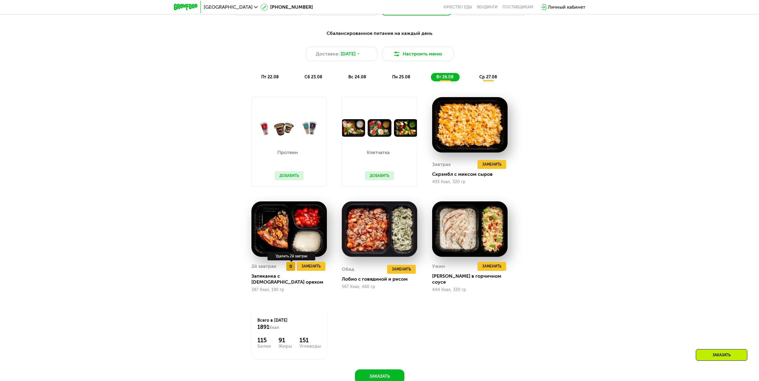
click at [291, 268] on use at bounding box center [290, 266] width 3 height 3
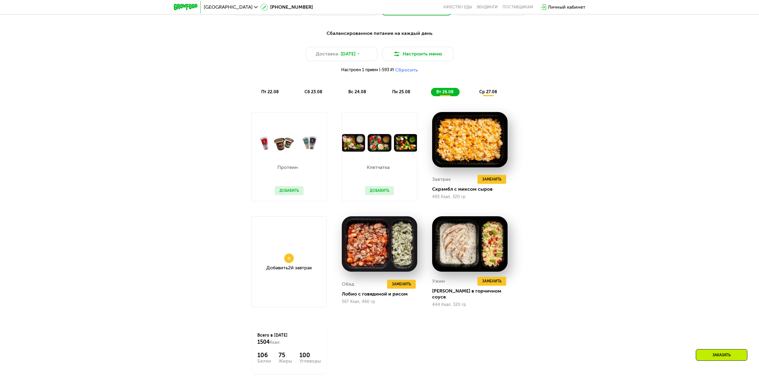
click at [290, 271] on span "2й завтрак" at bounding box center [300, 268] width 24 height 6
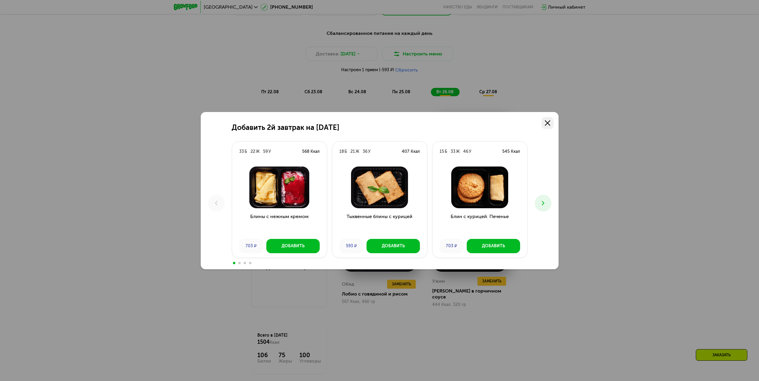
click at [549, 124] on use at bounding box center [547, 122] width 5 height 5
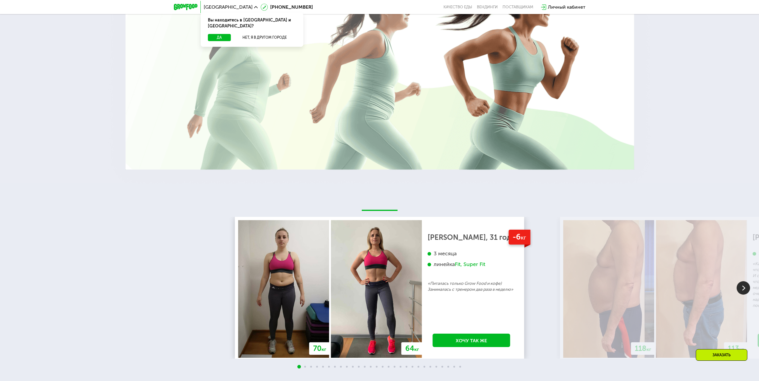
scroll to position [1193, 0]
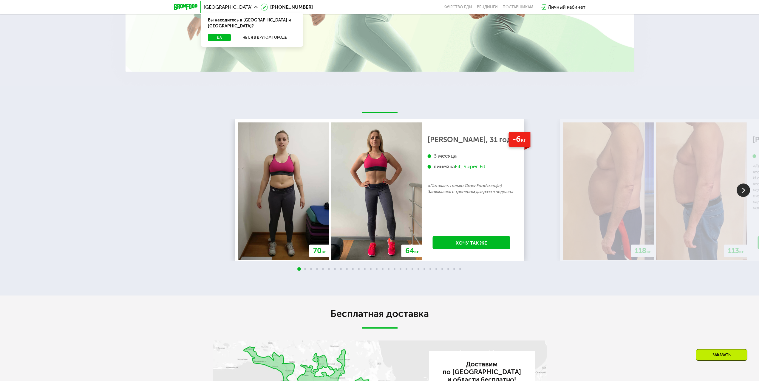
click at [743, 197] on img at bounding box center [743, 190] width 13 height 13
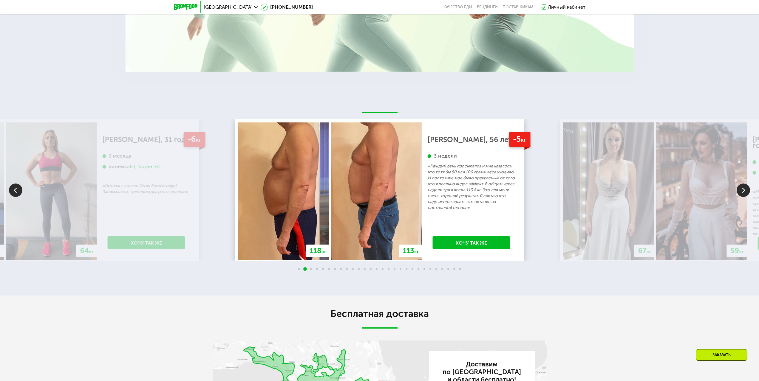
click at [743, 197] on img at bounding box center [743, 190] width 13 height 13
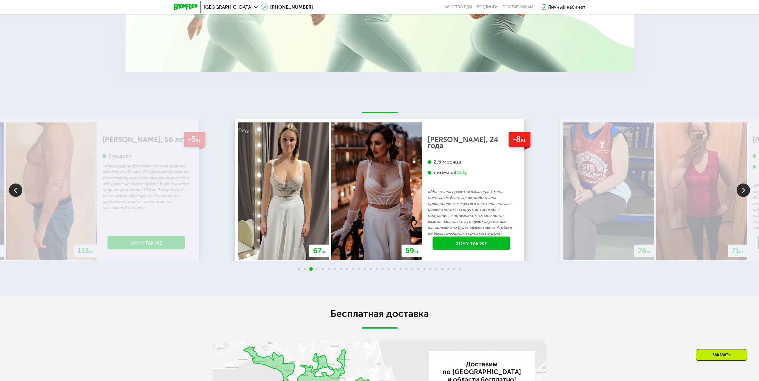
click at [743, 197] on img at bounding box center [743, 190] width 13 height 13
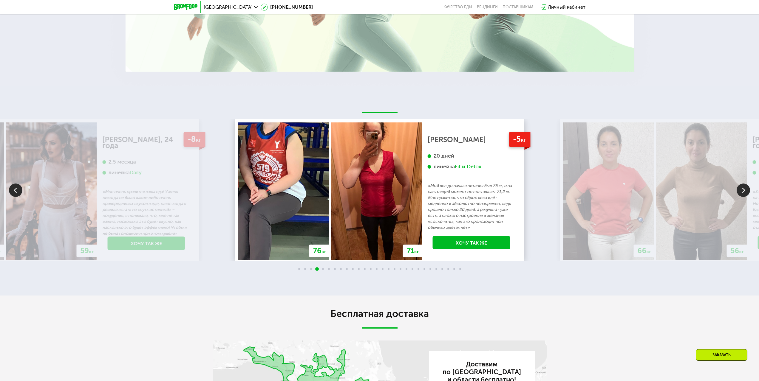
click at [741, 197] on img at bounding box center [743, 190] width 13 height 13
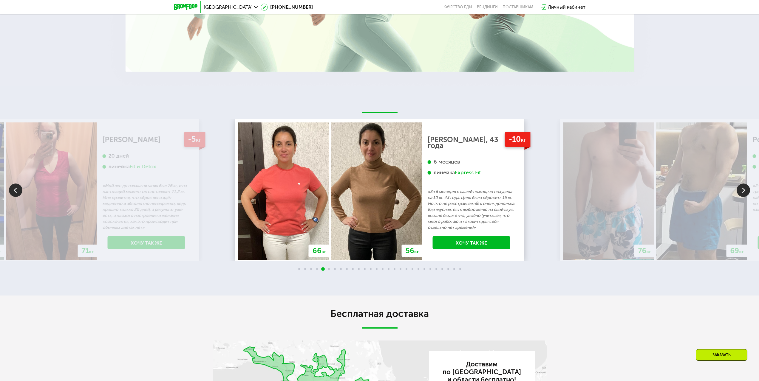
click at [741, 197] on img at bounding box center [743, 190] width 13 height 13
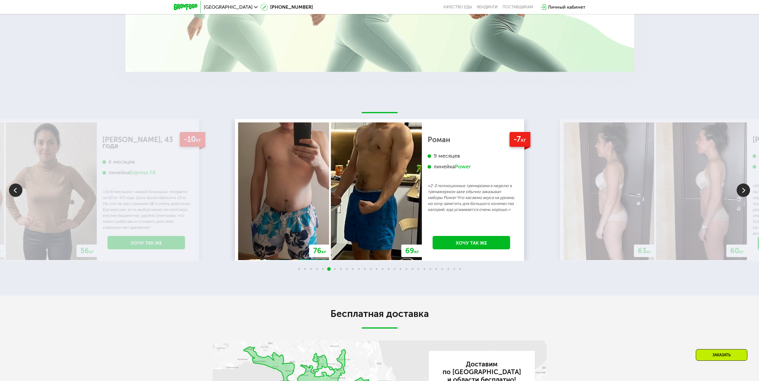
click at [741, 197] on img at bounding box center [743, 190] width 13 height 13
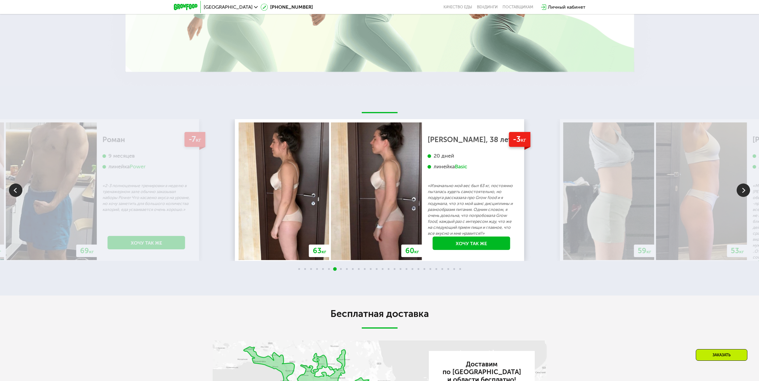
click at [743, 197] on img at bounding box center [743, 190] width 13 height 13
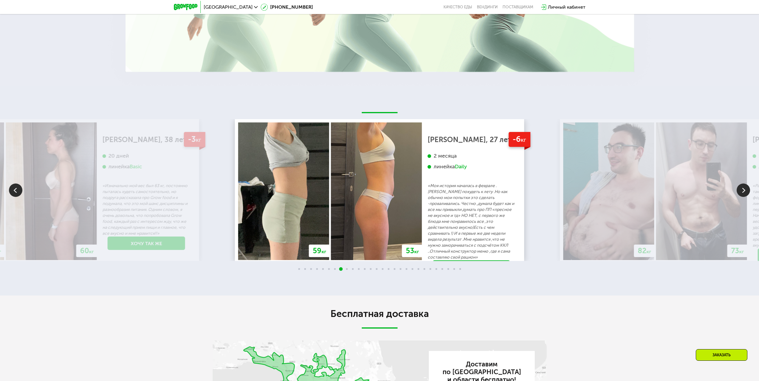
click at [743, 197] on img at bounding box center [743, 190] width 13 height 13
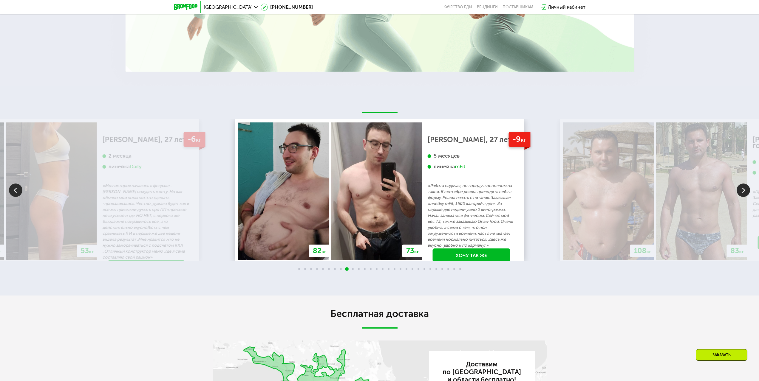
click at [743, 197] on img at bounding box center [743, 190] width 13 height 13
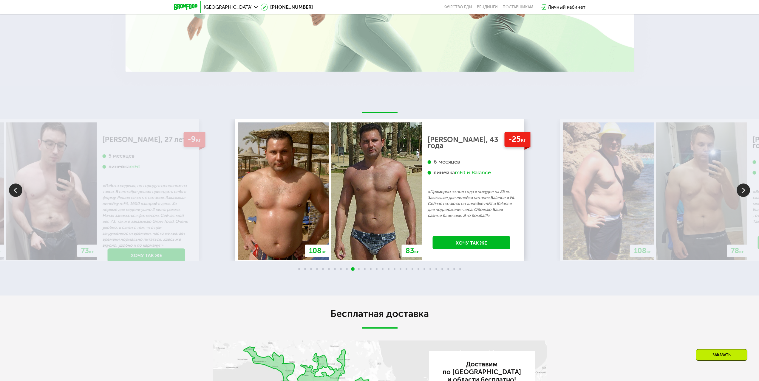
click at [738, 197] on img at bounding box center [743, 190] width 13 height 13
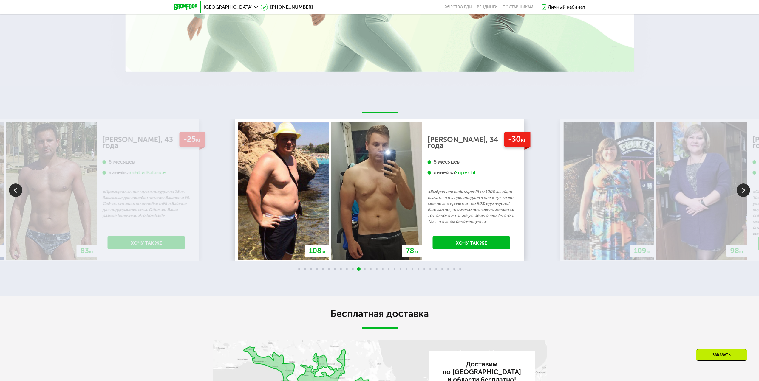
click at [736, 245] on img at bounding box center [701, 192] width 91 height 138
click at [737, 197] on img at bounding box center [743, 190] width 13 height 13
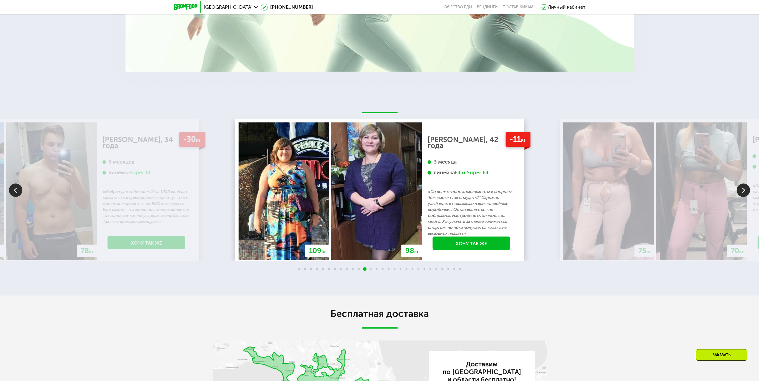
click at [737, 197] on img at bounding box center [743, 190] width 13 height 13
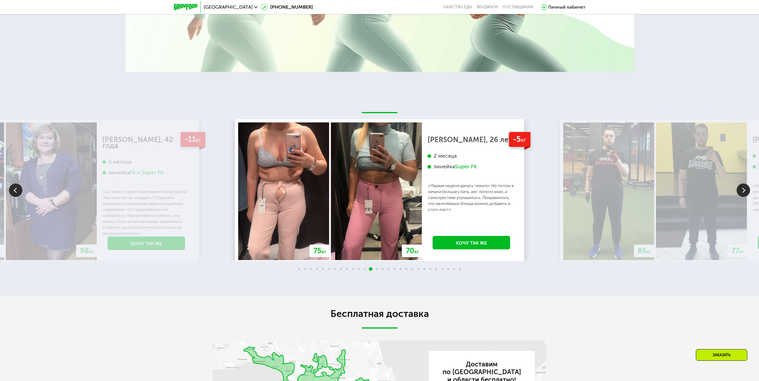
click at [20, 197] on img at bounding box center [15, 190] width 13 height 13
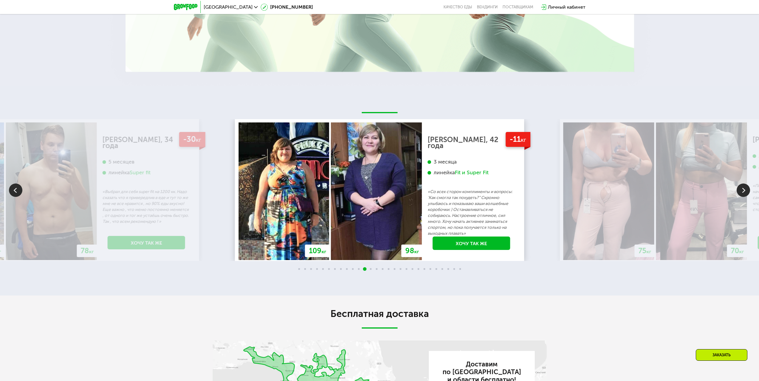
click at [18, 197] on img at bounding box center [15, 190] width 13 height 13
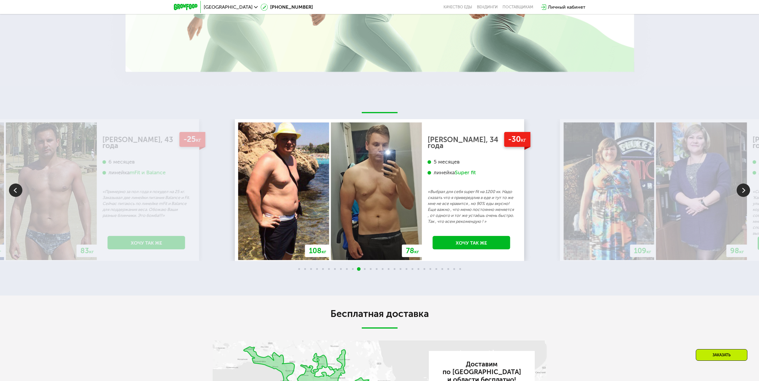
click at [741, 197] on img at bounding box center [743, 190] width 13 height 13
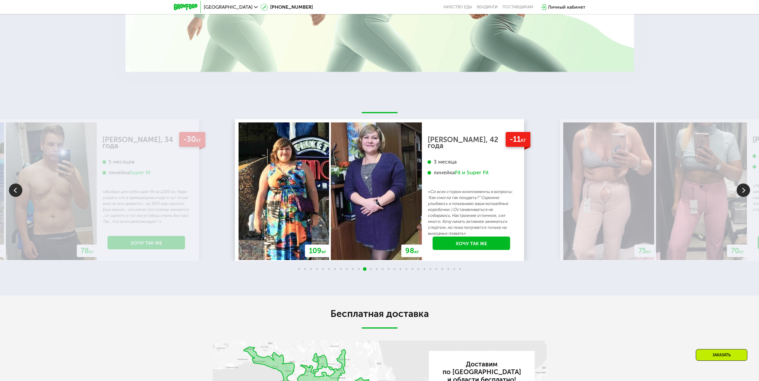
click at [21, 197] on img at bounding box center [15, 190] width 13 height 13
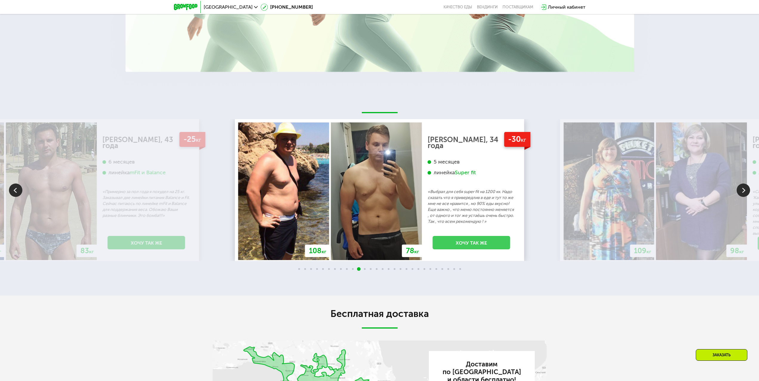
click at [477, 250] on link "Хочу так же" at bounding box center [472, 242] width 78 height 13
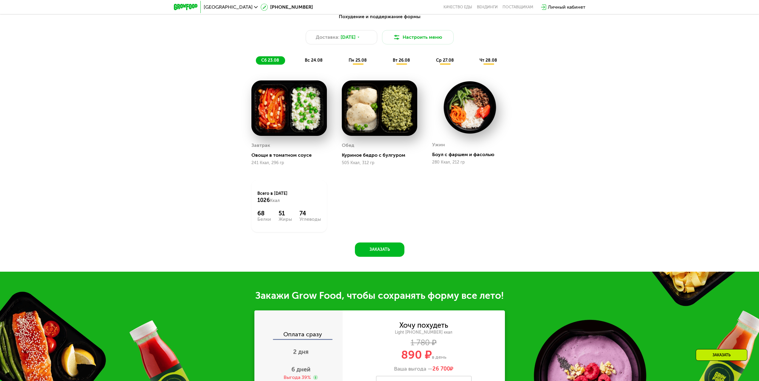
scroll to position [378, 0]
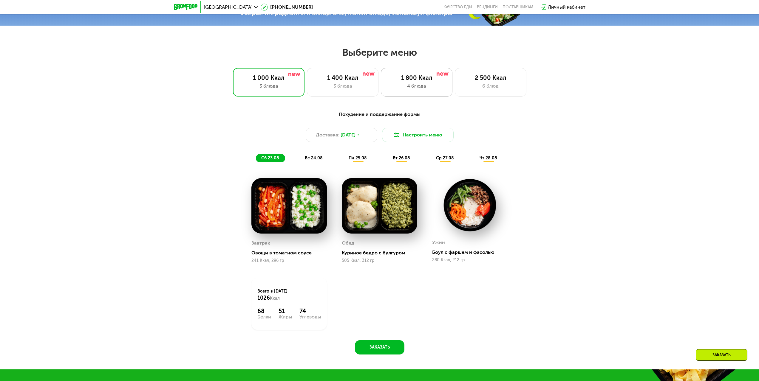
click at [418, 81] on div "1 800 Ккал" at bounding box center [416, 77] width 59 height 7
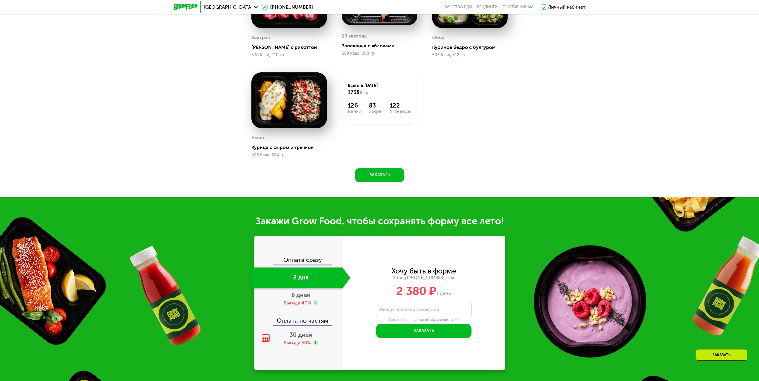
scroll to position [586, 0]
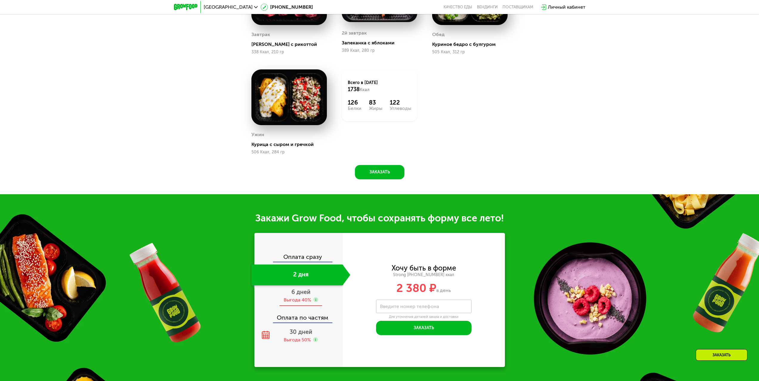
click at [301, 299] on div "6 дней Выгода 40%" at bounding box center [300, 296] width 99 height 21
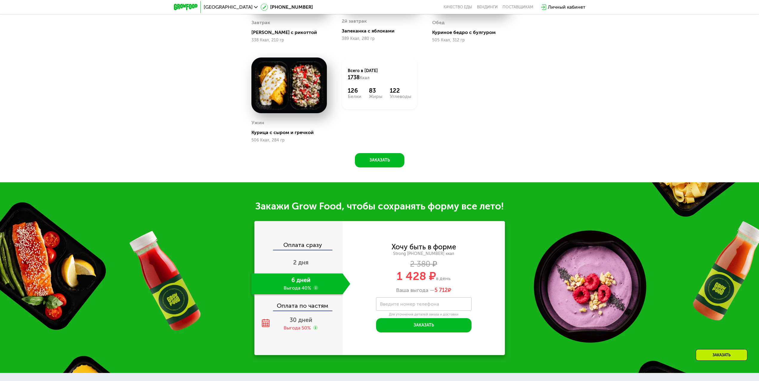
scroll to position [616, 0]
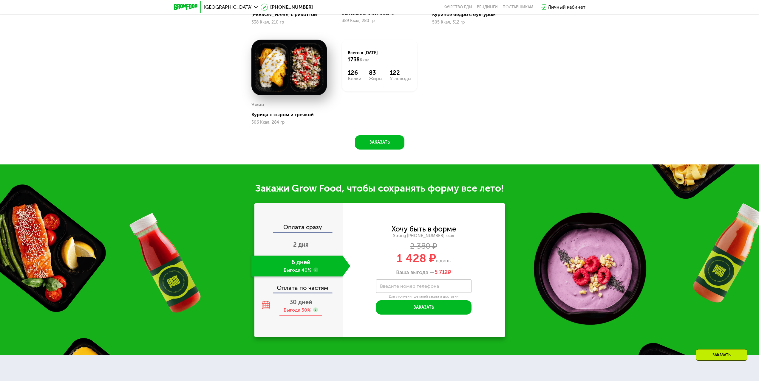
click at [288, 310] on div "Выгода 50%" at bounding box center [297, 310] width 27 height 7
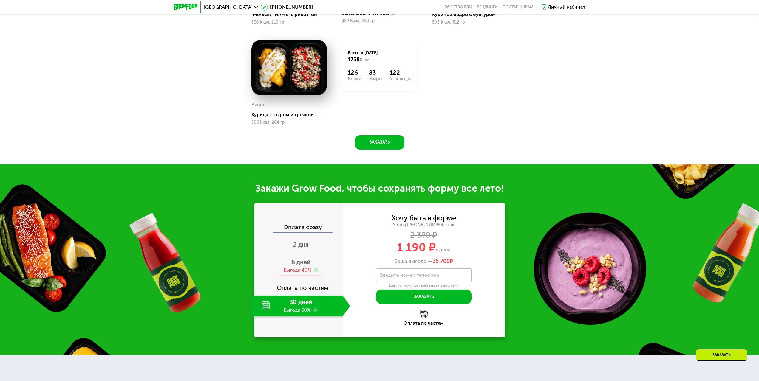
click at [308, 268] on div "6 дней Выгода 40%" at bounding box center [300, 266] width 99 height 21
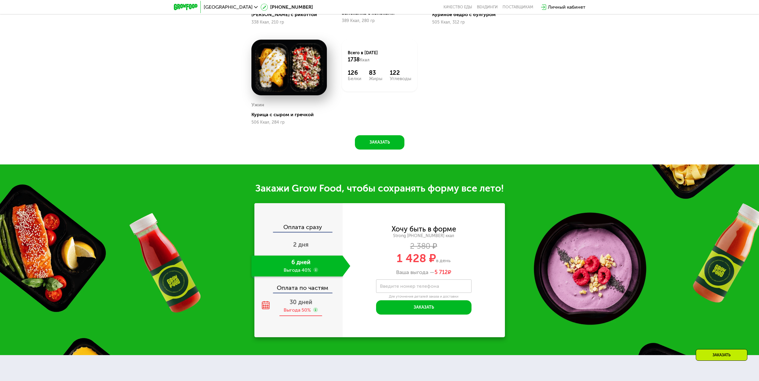
click at [302, 304] on span "30 дней" at bounding box center [301, 302] width 23 height 7
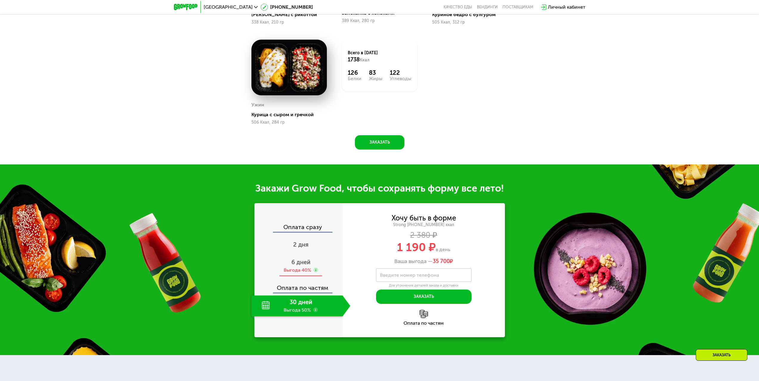
click at [314, 268] on div "6 дней Выгода 40%" at bounding box center [300, 266] width 99 height 21
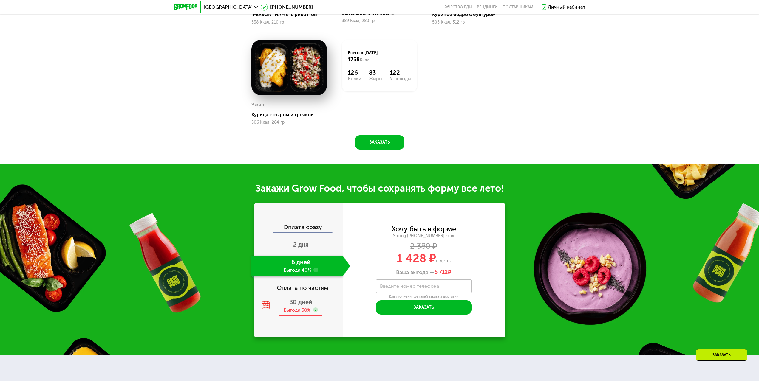
click at [305, 306] on span "30 дней" at bounding box center [301, 302] width 23 height 7
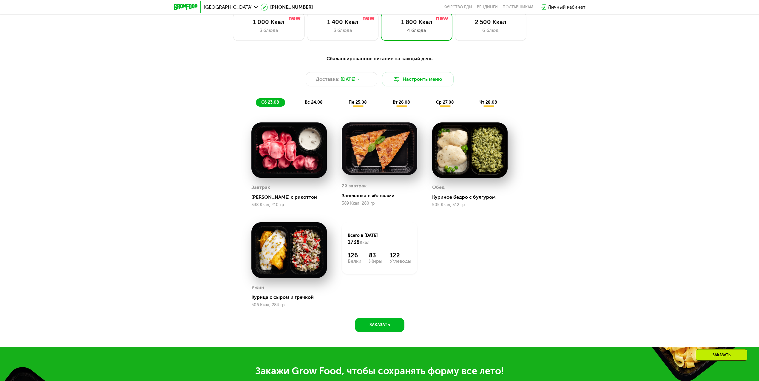
scroll to position [378, 0]
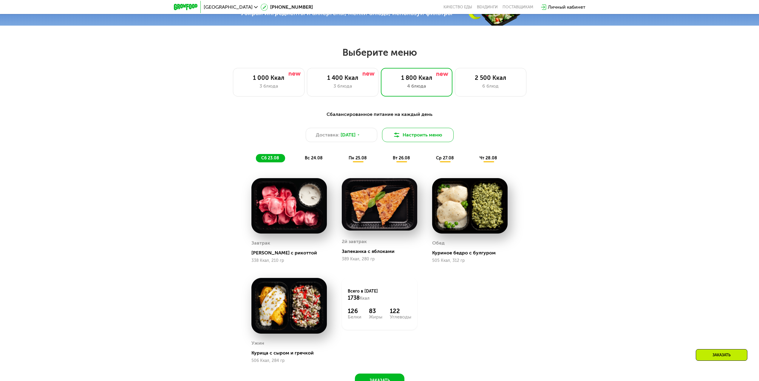
click at [411, 140] on button "Настроить меню" at bounding box center [418, 135] width 72 height 14
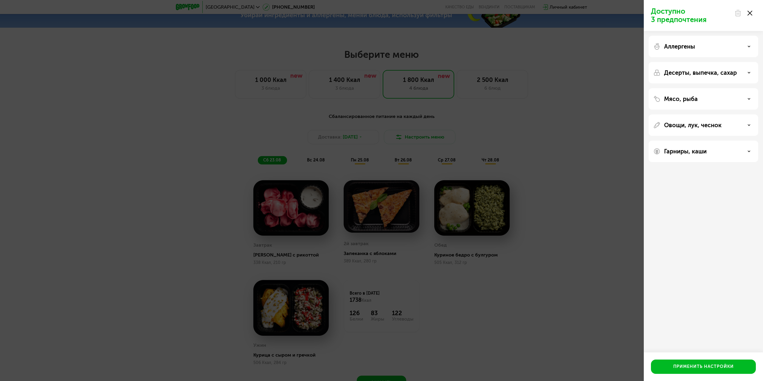
click at [697, 122] on p "Овощи, лук, чеснок" at bounding box center [693, 125] width 58 height 7
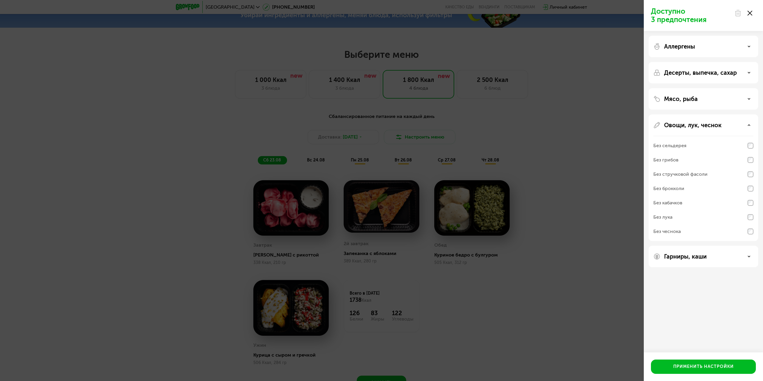
click at [695, 124] on p "Овощи, лук, чеснок" at bounding box center [693, 125] width 58 height 7
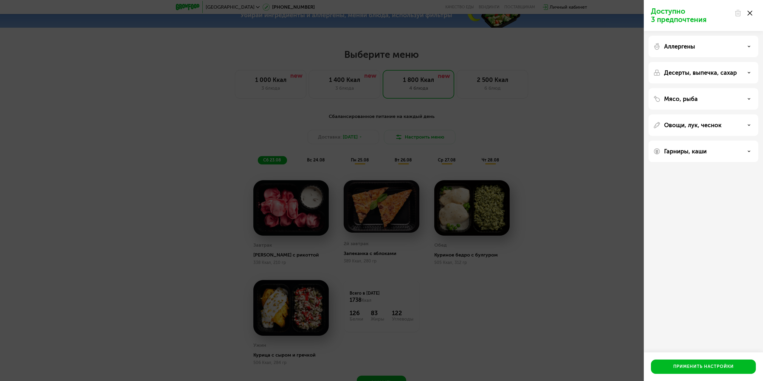
click at [612, 168] on div "Доступно 3 предпочтения Аллергены Десерты, выпечка, сахар Мясо, рыба Овощи, лук…" at bounding box center [381, 190] width 763 height 381
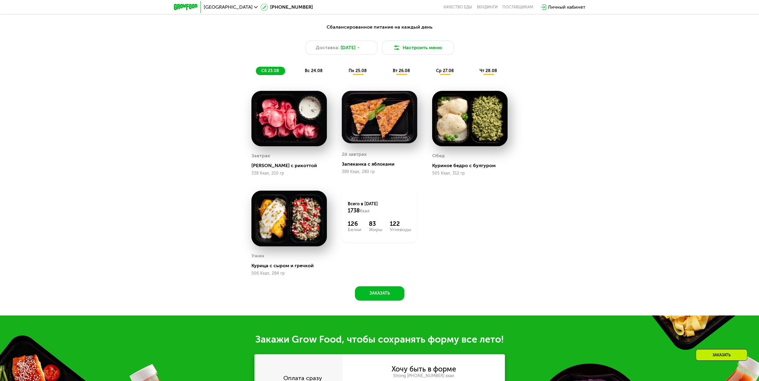
scroll to position [467, 0]
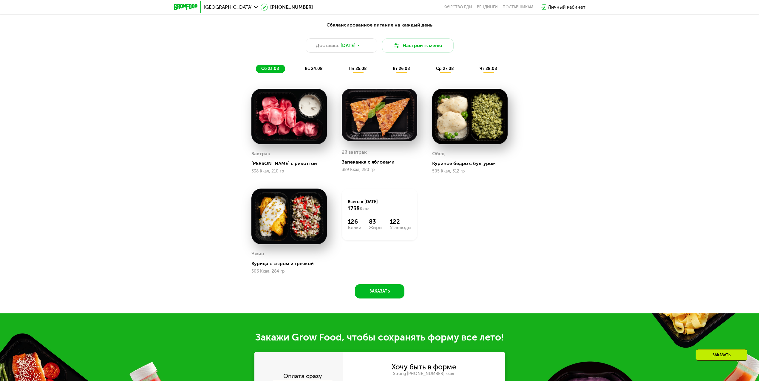
click at [314, 71] on span "вс 24.08" at bounding box center [314, 68] width 18 height 5
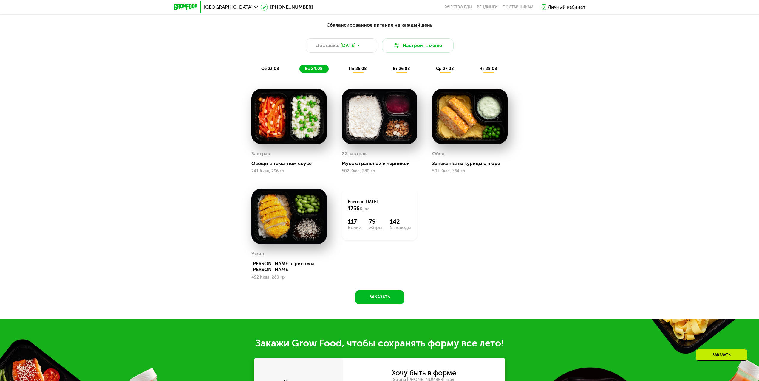
click at [356, 71] on span "пн 25.08" at bounding box center [358, 68] width 18 height 5
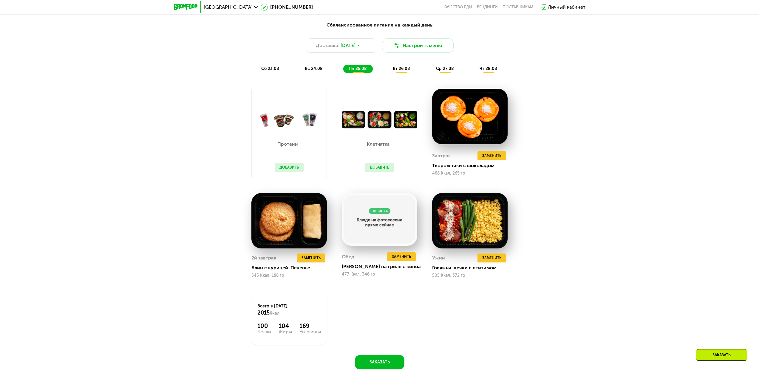
click at [431, 73] on div "вт 26.08" at bounding box center [445, 69] width 29 height 8
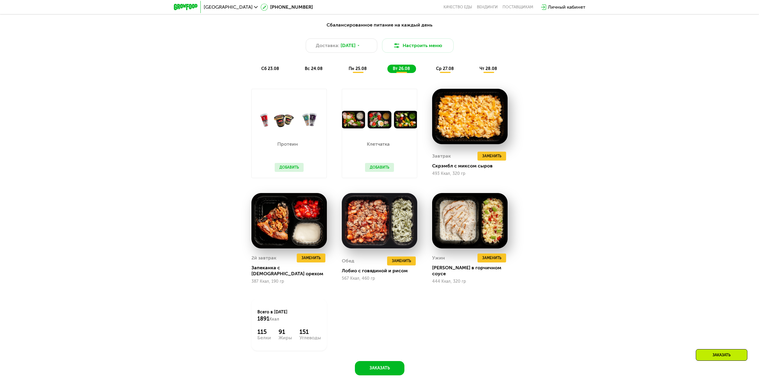
click at [450, 71] on span "ср 27.08" at bounding box center [445, 68] width 18 height 5
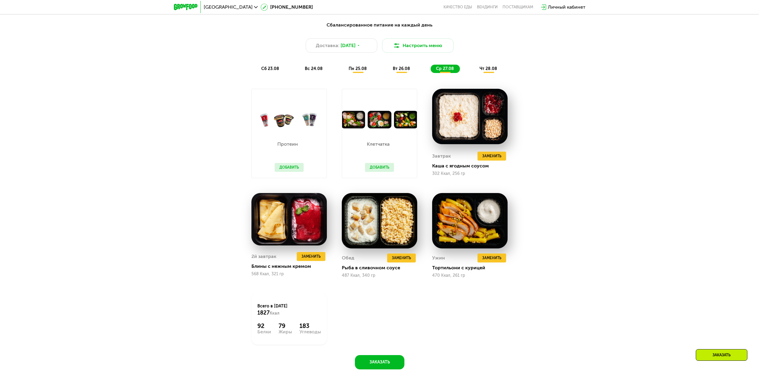
click at [497, 70] on span "чт 28.08" at bounding box center [489, 68] width 18 height 5
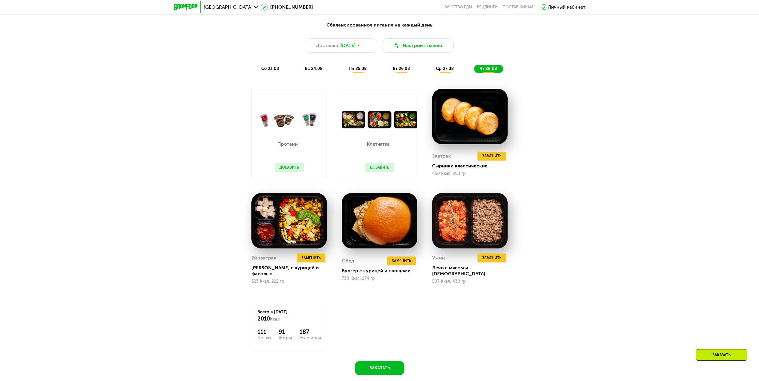
click at [441, 71] on span "ср 27.08" at bounding box center [445, 68] width 18 height 5
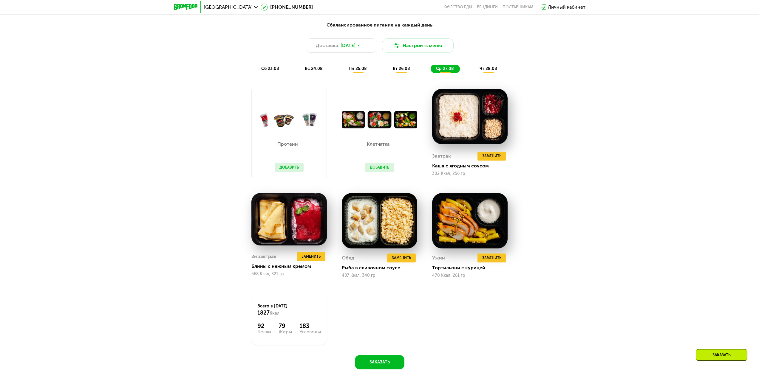
click at [491, 71] on span "чт 28.08" at bounding box center [489, 68] width 18 height 5
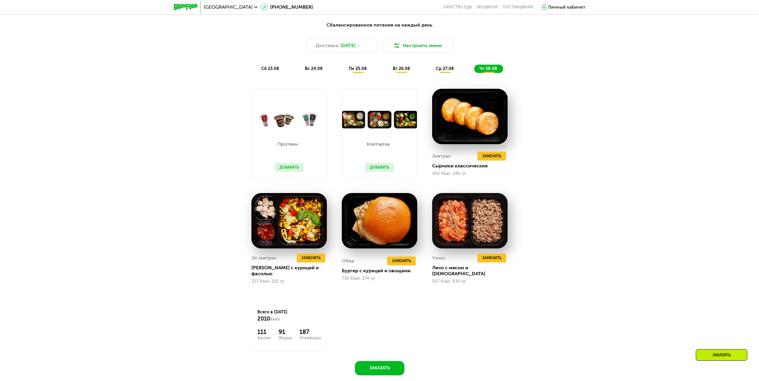
click at [474, 71] on div "ср 27.08" at bounding box center [488, 69] width 29 height 8
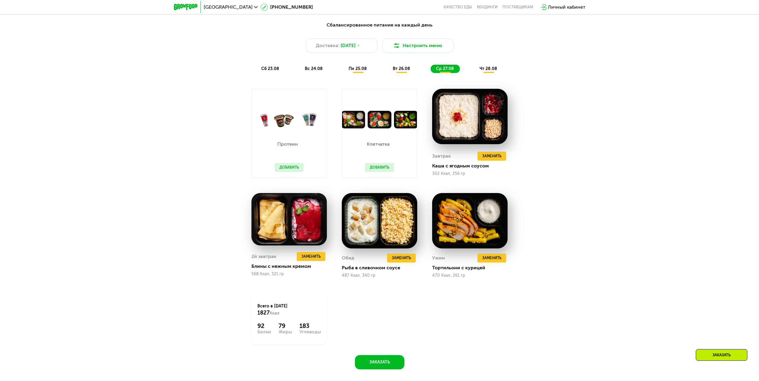
click at [502, 69] on div "чт 28.08" at bounding box center [488, 69] width 29 height 8
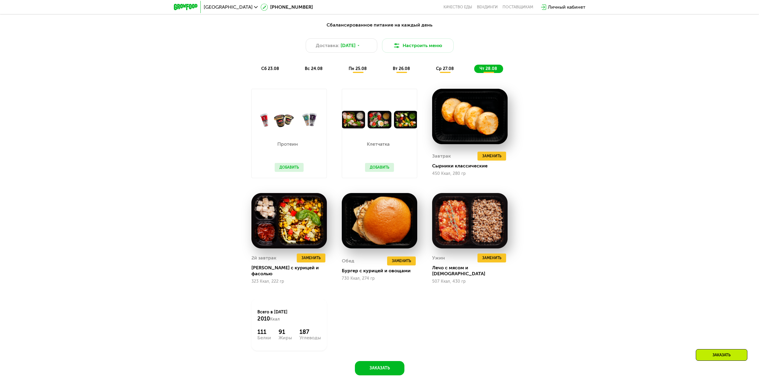
click at [444, 71] on span "ср 27.08" at bounding box center [445, 68] width 18 height 5
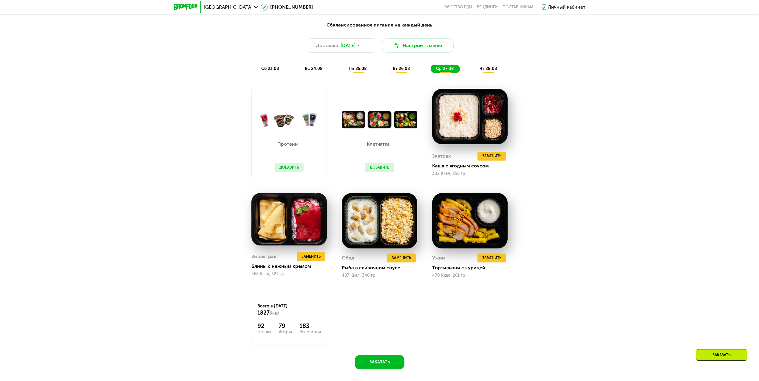
click at [489, 69] on span "чт 28.08" at bounding box center [489, 68] width 18 height 5
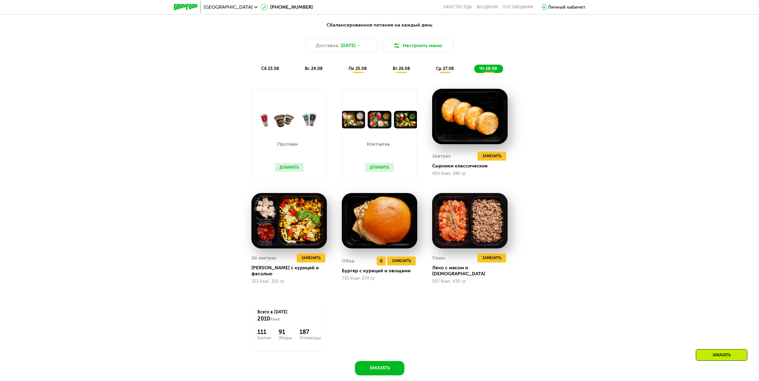
click at [368, 240] on img at bounding box center [379, 221] width 75 height 56
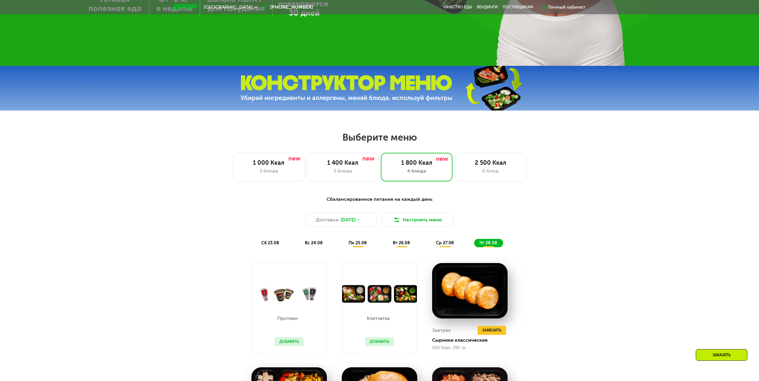
scroll to position [288, 0]
